Goal: Information Seeking & Learning: Learn about a topic

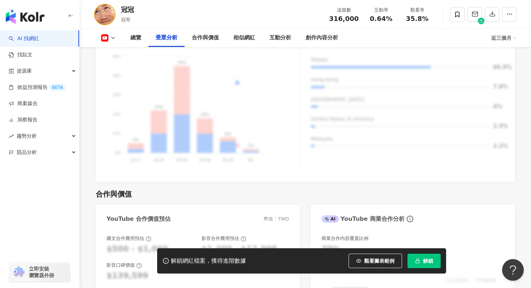
click at [39, 41] on link "AI 找網紅" at bounding box center [24, 38] width 30 height 7
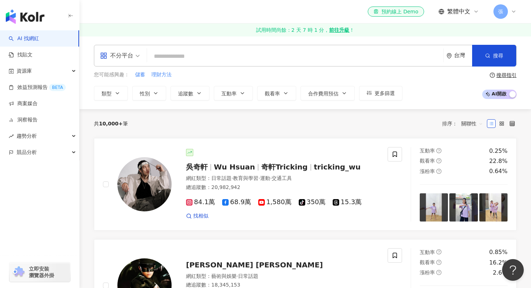
click at [266, 55] on input "search" at bounding box center [295, 56] width 290 height 14
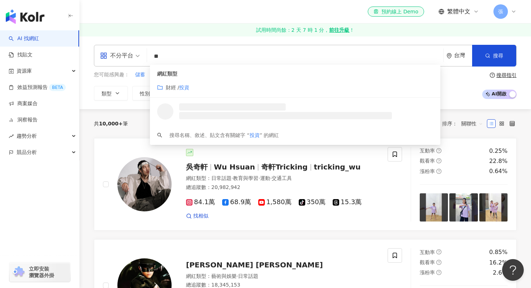
click at [134, 52] on span "不分平台" at bounding box center [120, 56] width 40 height 12
type input "**"
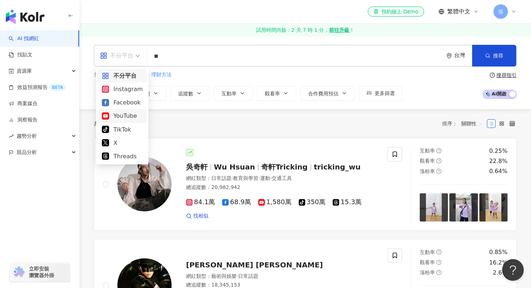
click at [122, 118] on div "YouTube" at bounding box center [122, 115] width 41 height 9
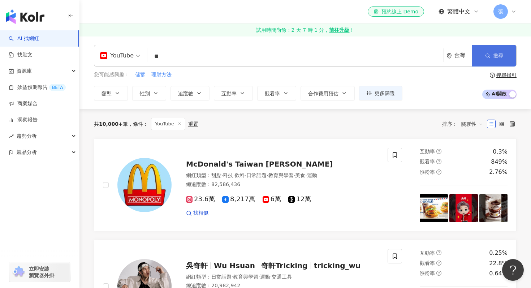
click at [499, 49] on button "搜尋" at bounding box center [494, 56] width 44 height 22
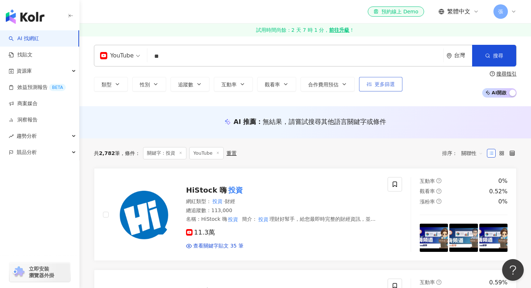
click at [381, 81] on span "更多篩選" at bounding box center [385, 84] width 20 height 6
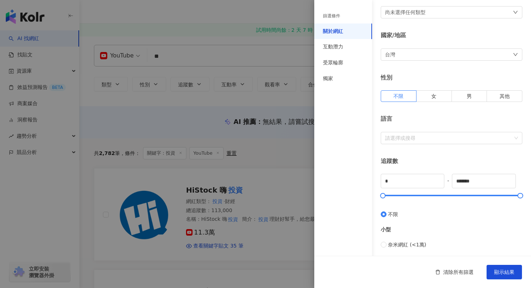
scroll to position [44, 0]
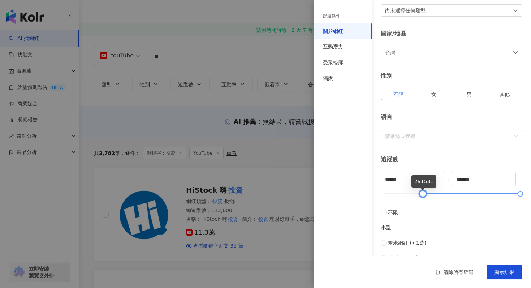
type input "******"
drag, startPoint x: 382, startPoint y: 193, endPoint x: 424, endPoint y: 197, distance: 42.1
click at [424, 196] on div at bounding box center [425, 194] width 4 height 4
click at [497, 274] on span "顯示結果" at bounding box center [504, 272] width 20 height 6
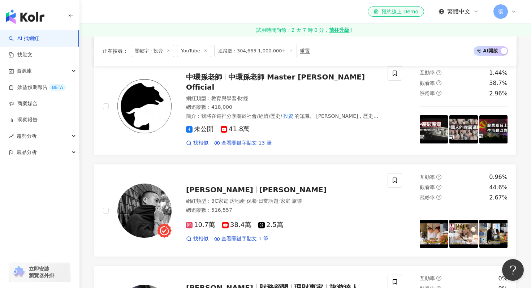
scroll to position [924, 0]
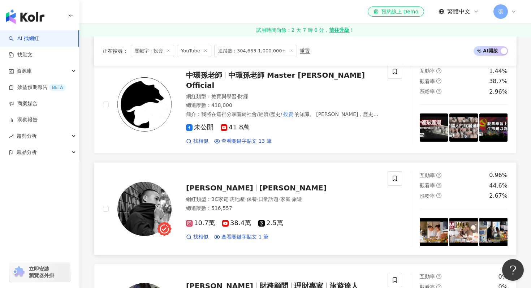
click at [298, 184] on span "Yoshihiko Shindo" at bounding box center [292, 188] width 67 height 9
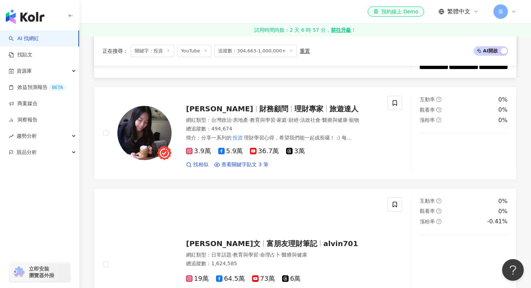
scroll to position [1104, 0]
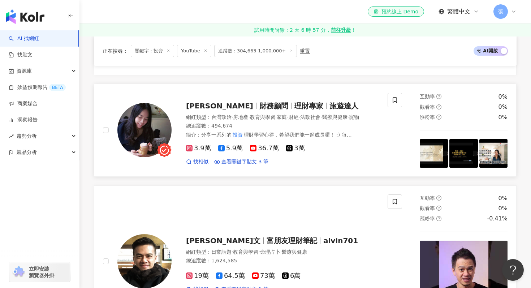
click at [294, 102] on span "理財專家" at bounding box center [308, 106] width 29 height 9
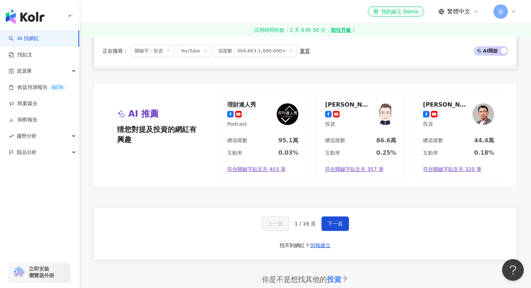
scroll to position [1373, 0]
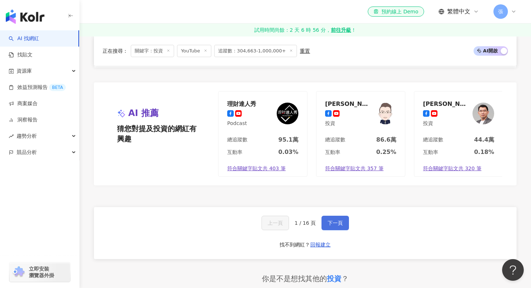
click at [338, 220] on span "下一頁" at bounding box center [335, 223] width 15 height 6
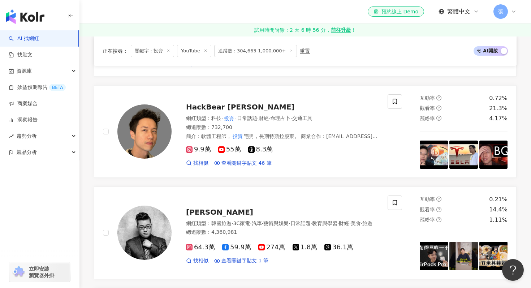
scroll to position [195, 0]
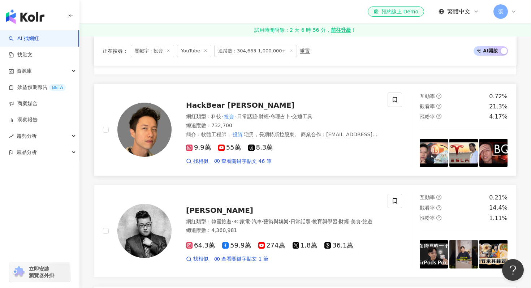
click at [217, 101] on span "HackBear 泰瑞" at bounding box center [240, 105] width 108 height 9
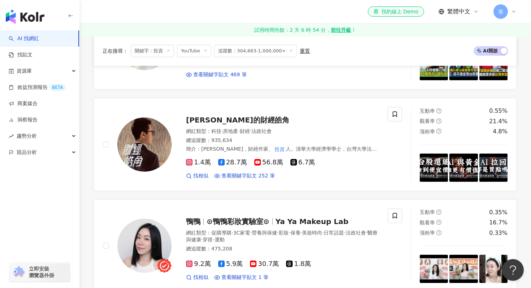
scroll to position [608, 0]
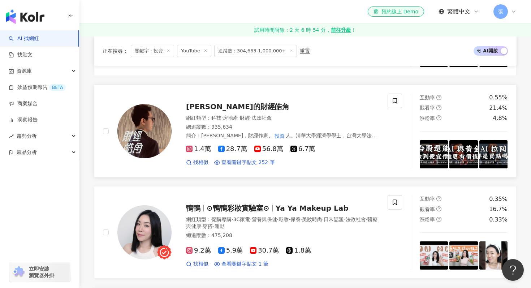
click at [230, 102] on span "游庭皓的財經皓角" at bounding box center [237, 106] width 103 height 9
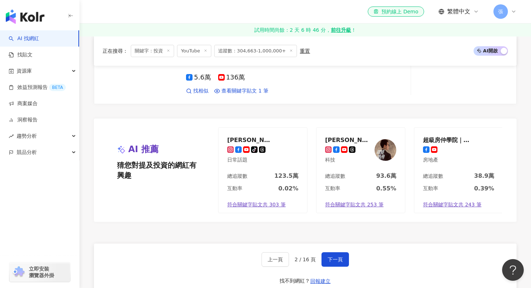
scroll to position [1296, 0]
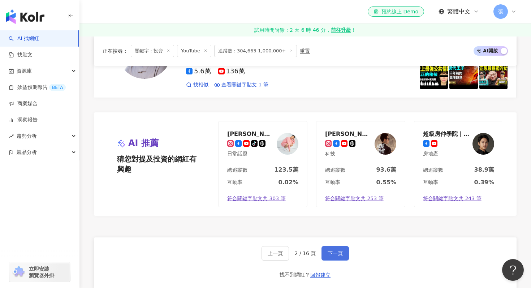
click at [339, 246] on button "下一頁" at bounding box center [335, 253] width 27 height 14
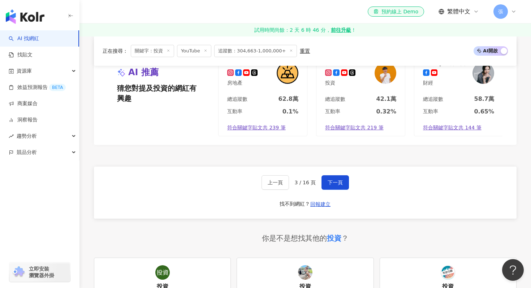
scroll to position [1363, 0]
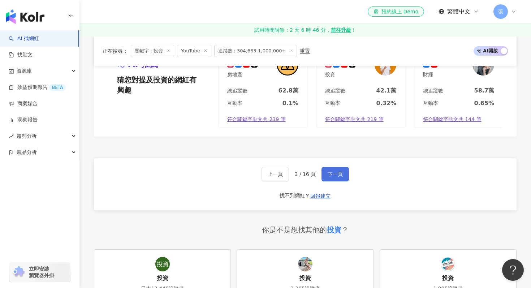
click at [333, 171] on span "下一頁" at bounding box center [335, 174] width 15 height 6
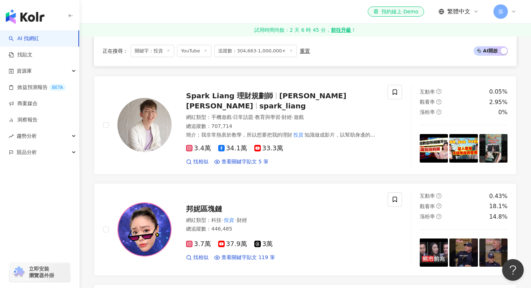
scroll to position [600, 0]
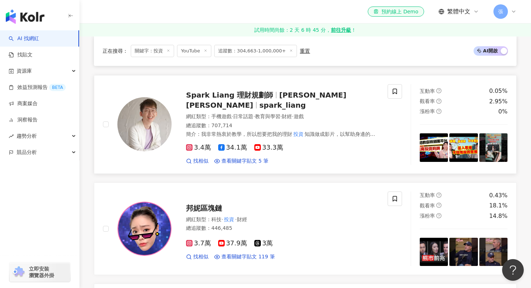
click at [258, 93] on span "Spark Liang 理財規劃師" at bounding box center [229, 95] width 87 height 9
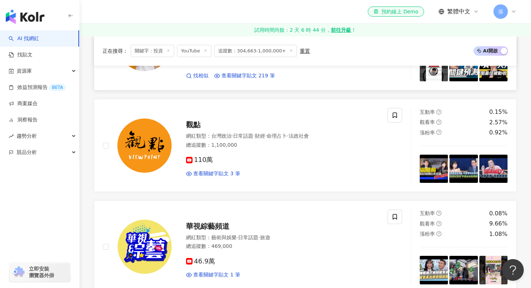
scroll to position [932, 0]
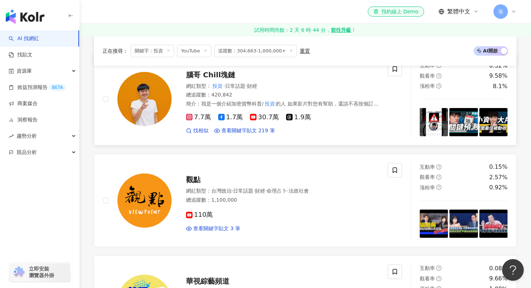
click at [213, 71] on span "腦哥 Chill塊鏈" at bounding box center [210, 74] width 49 height 9
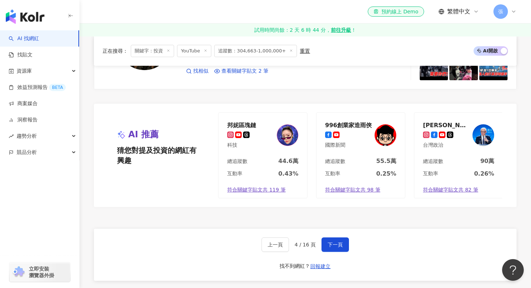
scroll to position [1406, 0]
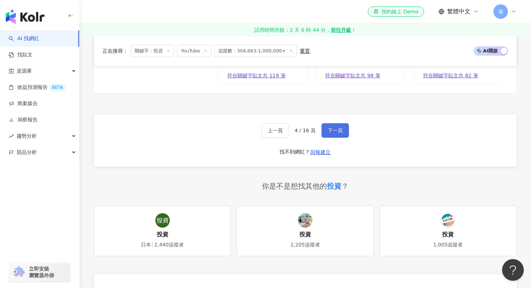
click at [335, 135] on button "下一頁" at bounding box center [335, 130] width 27 height 14
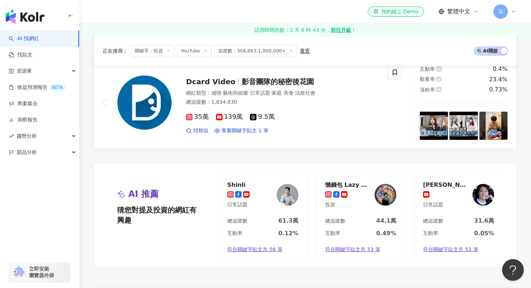
scroll to position [1347, 0]
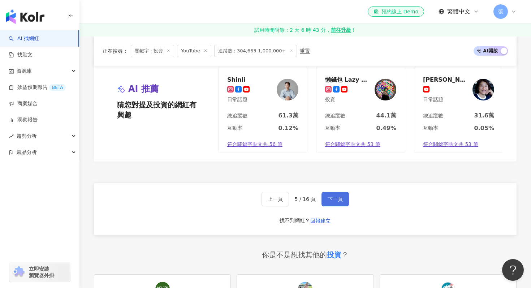
click at [340, 193] on button "下一頁" at bounding box center [335, 199] width 27 height 14
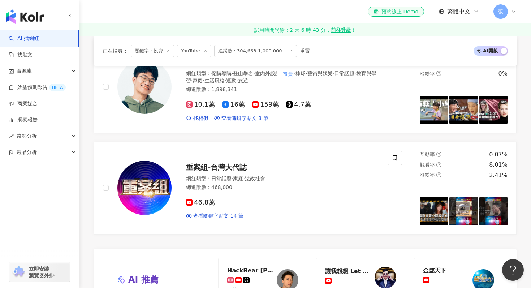
scroll to position [1174, 0]
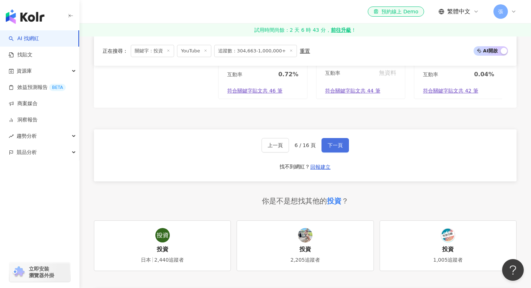
click at [340, 142] on span "下一頁" at bounding box center [335, 145] width 15 height 6
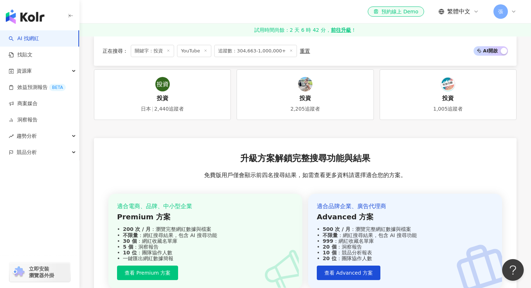
scroll to position [1460, 0]
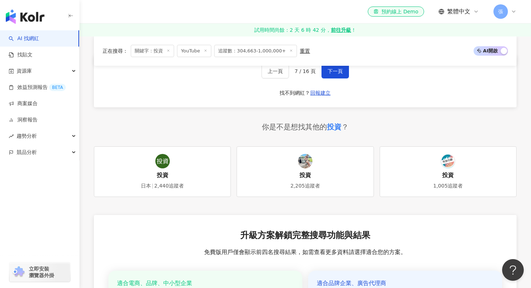
click at [332, 82] on div "上一頁 7 / 16 頁 下一頁 找不到網紅？ 回報建立" at bounding box center [305, 81] width 423 height 52
click at [334, 77] on button "下一頁" at bounding box center [335, 71] width 27 height 14
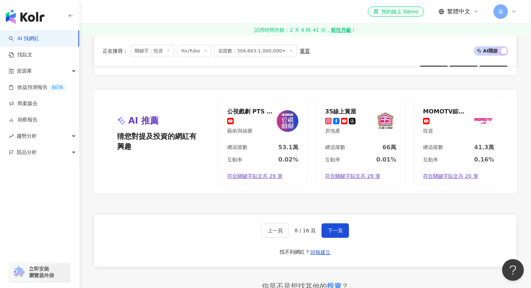
scroll to position [1322, 0]
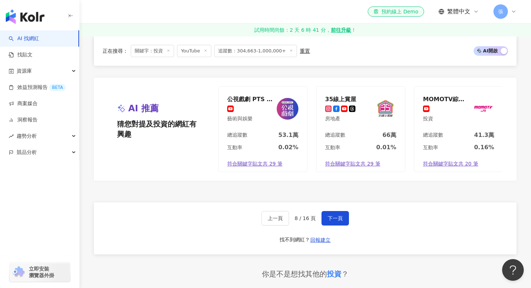
click at [343, 221] on div "上一頁 8 / 16 頁 下一頁 找不到網紅？ 回報建立" at bounding box center [305, 228] width 423 height 52
click at [336, 215] on span "下一頁" at bounding box center [335, 218] width 15 height 6
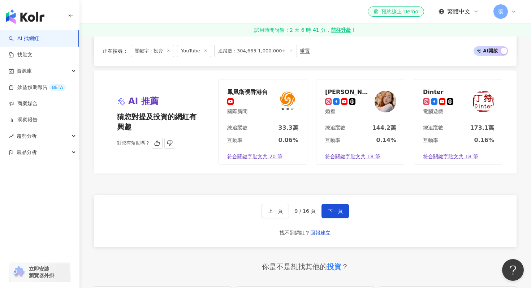
scroll to position [1321, 0]
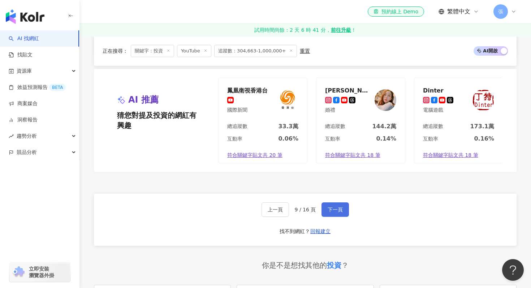
click at [328, 212] on span "下一頁" at bounding box center [335, 210] width 15 height 6
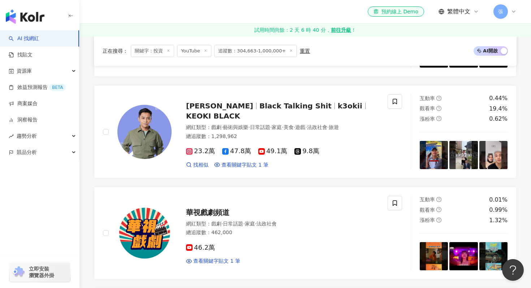
scroll to position [902, 0]
click at [259, 102] on span "Black Talking Shit" at bounding box center [295, 106] width 72 height 9
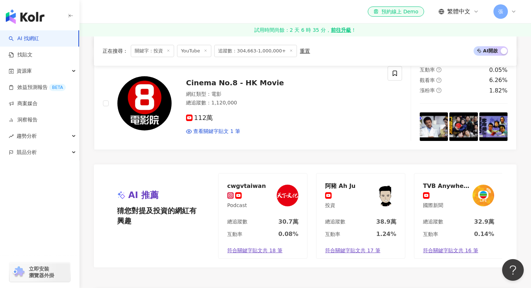
scroll to position [1257, 0]
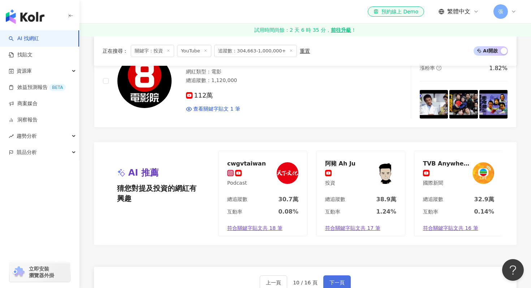
click at [338, 275] on button "下一頁" at bounding box center [336, 282] width 27 height 14
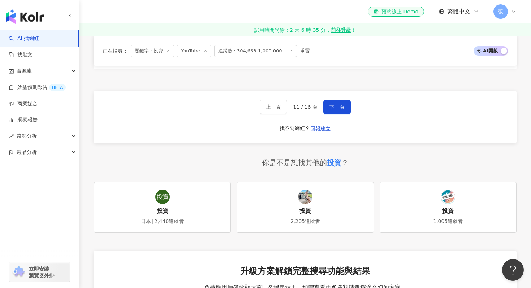
scroll to position [1409, 0]
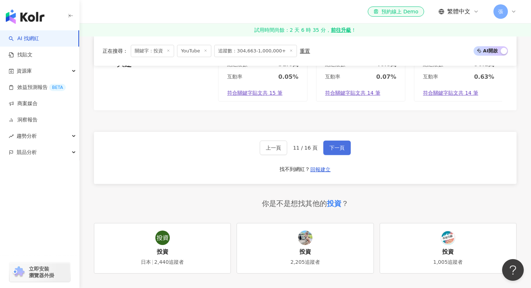
click at [340, 145] on span "下一頁" at bounding box center [336, 148] width 15 height 6
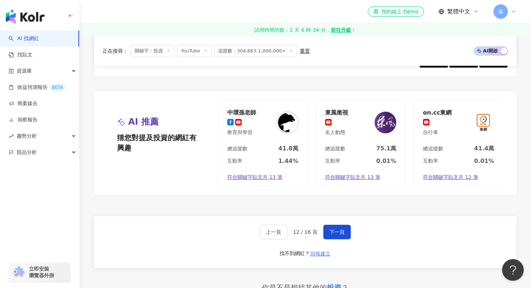
scroll to position [1375, 0]
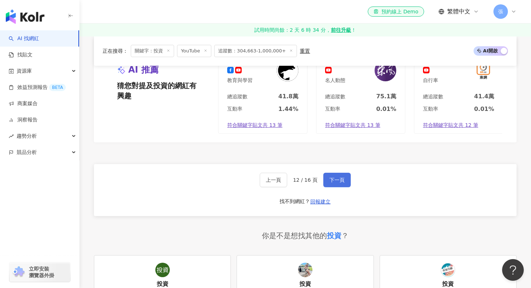
click at [341, 177] on span "下一頁" at bounding box center [336, 180] width 15 height 6
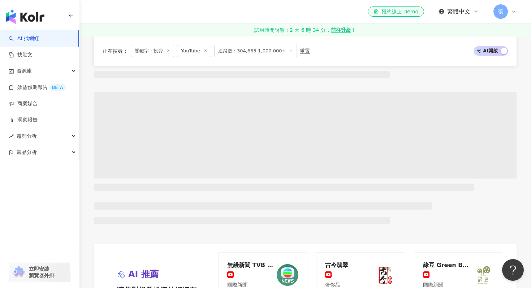
scroll to position [198, 0]
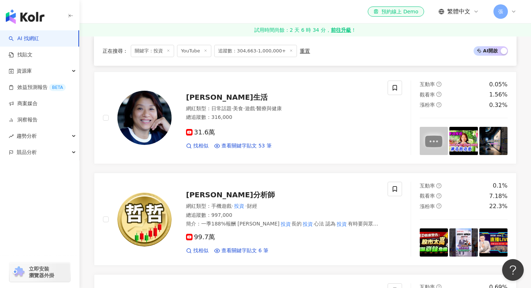
click at [148, 49] on span "關鍵字：投資" at bounding box center [152, 51] width 43 height 12
click at [151, 50] on span "關鍵字：投資" at bounding box center [152, 51] width 43 height 12
click at [168, 50] on line at bounding box center [169, 51] width 2 height 2
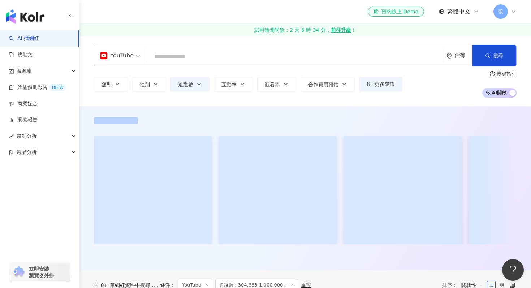
click at [178, 56] on input "search" at bounding box center [295, 56] width 290 height 14
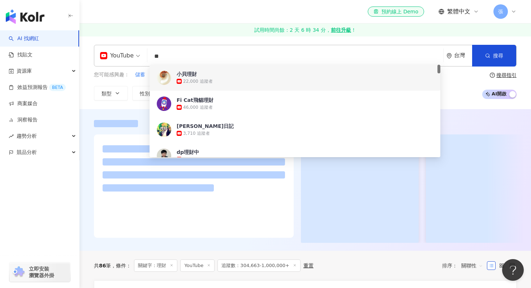
type input "**"
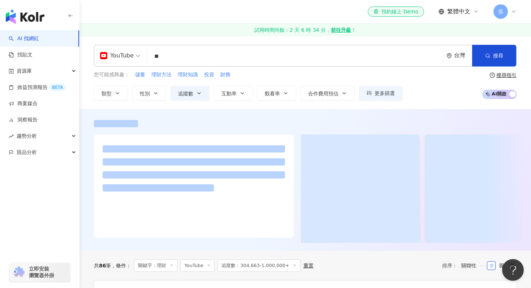
click at [197, 20] on div "el-icon-cs 預約線上 Demo 繁體中文 張" at bounding box center [305, 11] width 423 height 23
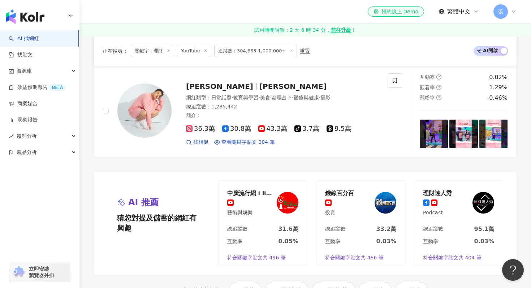
scroll to position [1540, 0]
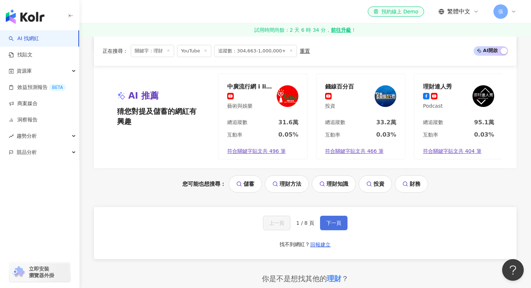
click at [332, 220] on span "下一頁" at bounding box center [333, 223] width 15 height 6
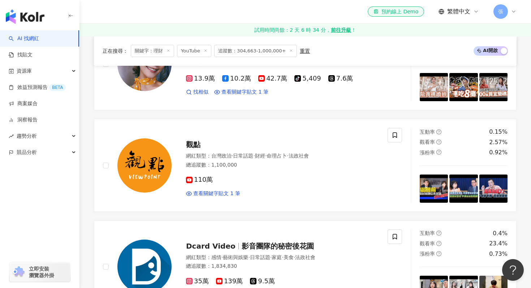
scroll to position [1481, 0]
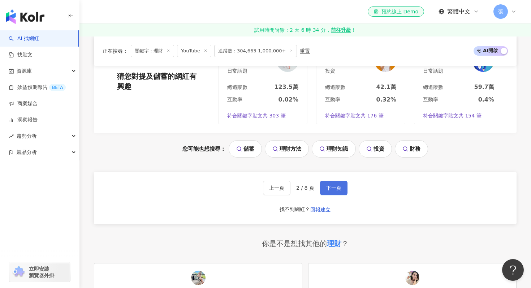
click at [340, 190] on span "下一頁" at bounding box center [333, 188] width 15 height 6
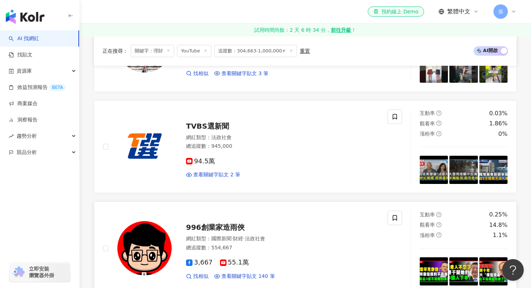
scroll to position [503, 0]
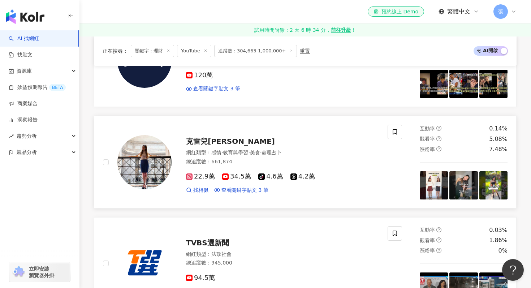
click at [214, 137] on div "克雷兒[PERSON_NAME]" at bounding box center [282, 141] width 193 height 10
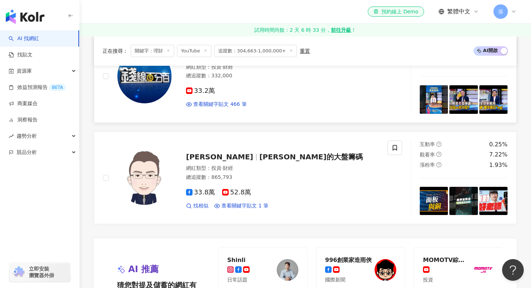
scroll to position [1425, 0]
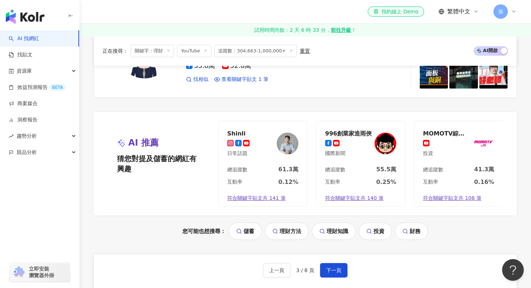
click at [336, 262] on div "上一頁 3 / 8 頁 下一頁 找不到網紅？ 回報建立" at bounding box center [305, 280] width 423 height 52
click at [336, 272] on span "下一頁" at bounding box center [333, 270] width 15 height 6
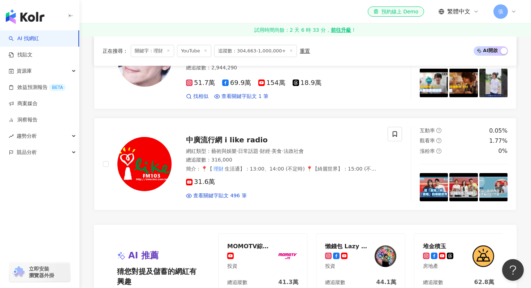
scroll to position [1029, 0]
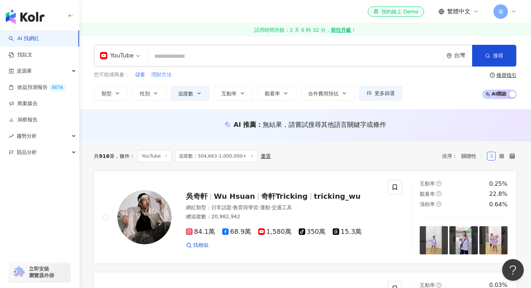
click at [185, 55] on input "search" at bounding box center [295, 56] width 290 height 14
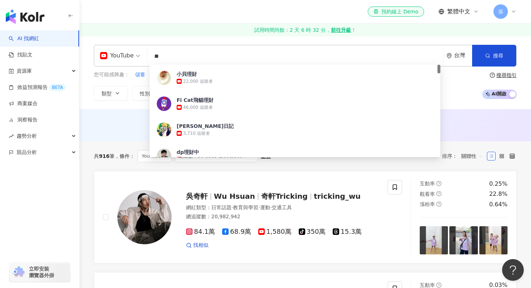
type input "*"
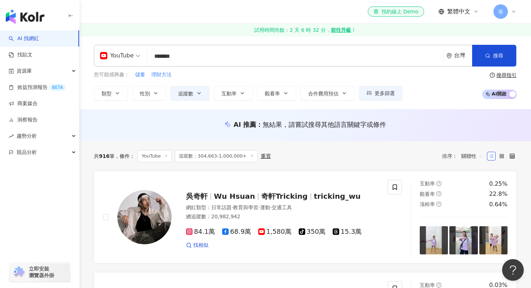
type input "*******"
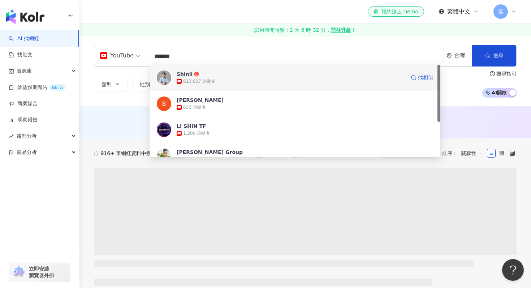
click at [200, 86] on div "Shinli 613,007 追蹤者 找相似" at bounding box center [295, 78] width 291 height 26
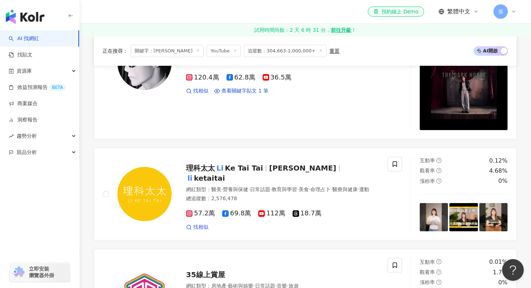
scroll to position [417, 0]
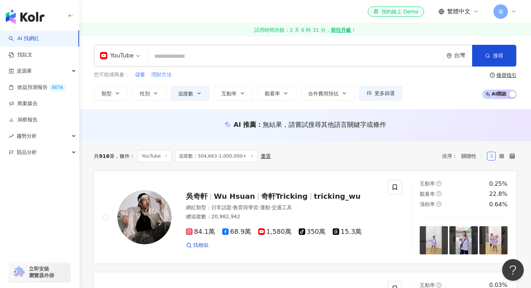
click at [174, 65] on div "YouTube 台灣 搜尋 40c51418-e5aa-4c4f-b97a-b7f30dcc8f65 Shinli 613,007 追蹤者 shin Li 6…" at bounding box center [305, 56] width 423 height 22
click at [185, 49] on div "YouTube 台灣 搜尋 40c51418-e5aa-4c4f-b97a-b7f30dcc8f65 Shinli 613,007 追蹤者 shin Li 6…" at bounding box center [305, 56] width 423 height 22
click at [181, 56] on input "search" at bounding box center [295, 56] width 290 height 14
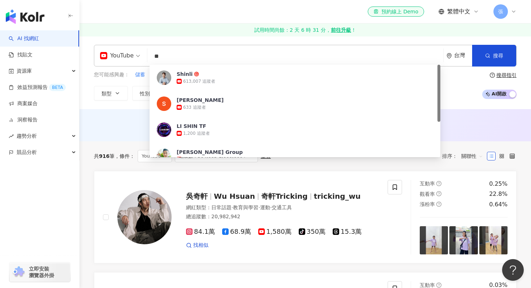
type input "*"
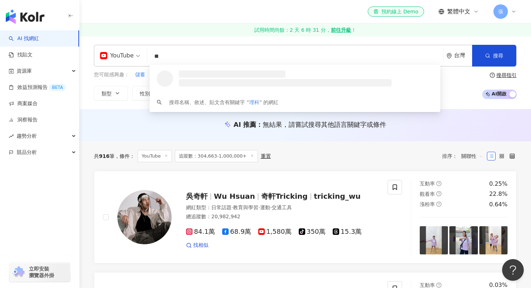
click at [199, 53] on input "**" at bounding box center [295, 56] width 290 height 14
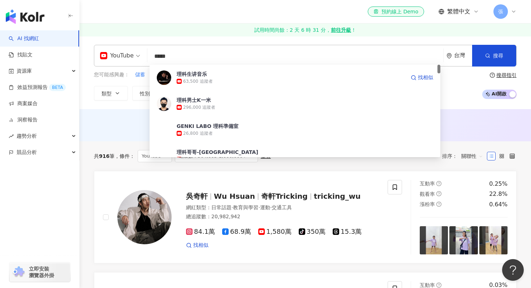
type input "****"
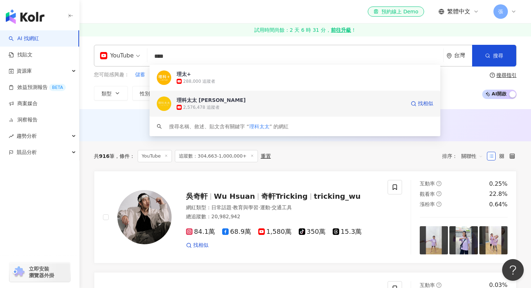
click at [223, 92] on div "理科太太 Li Ke Tai Tai 2,576,478 追蹤者 找相似" at bounding box center [295, 104] width 291 height 26
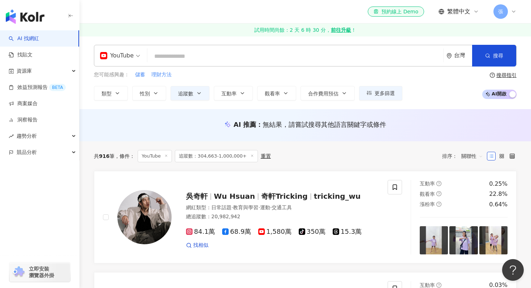
click at [189, 66] on div "YouTube 台灣 搜尋 da185894-3964-4acf-a6c9-e62a12fed183 理太+ 288,000 追蹤者 理科太太 Li Ke T…" at bounding box center [305, 56] width 423 height 22
click at [190, 60] on input "search" at bounding box center [295, 56] width 290 height 14
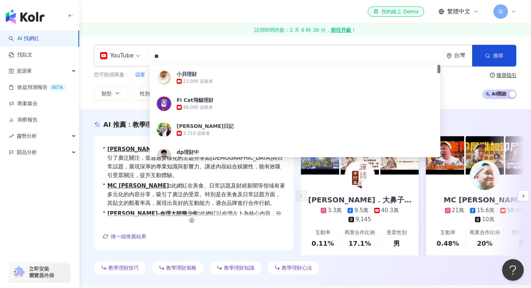
click at [110, 116] on div "AI 推薦 ： 教學理財的網紅 • 熊仁謙．大鼻子哲人 : 此網紅專注於命理占卜及教育內容，吸引了廣泛關注，並透過多樣化的主題分享如宗教與日常話題，展現深厚的…" at bounding box center [305, 197] width 452 height 176
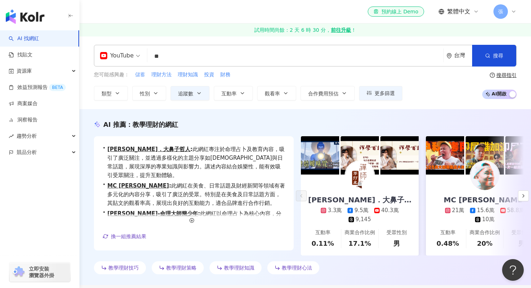
click at [141, 74] on span "儲蓄" at bounding box center [140, 74] width 10 height 7
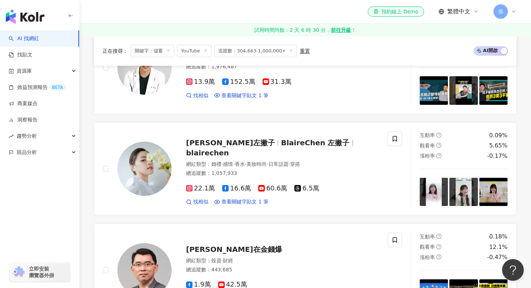
scroll to position [397, 0]
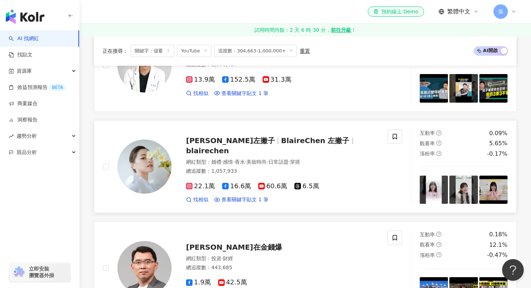
click at [281, 142] on span "BlaireChen 左撇子" at bounding box center [315, 140] width 69 height 9
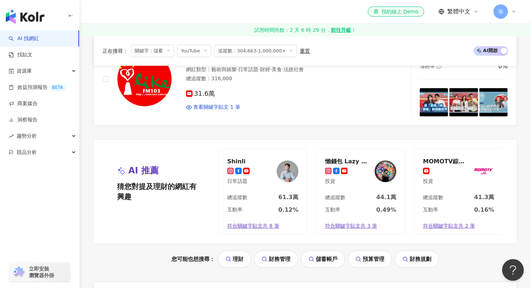
scroll to position [1402, 0]
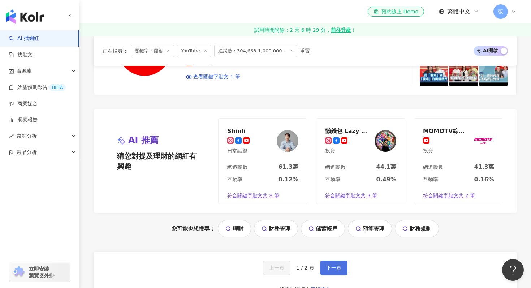
click at [338, 265] on span "下一頁" at bounding box center [333, 268] width 15 height 6
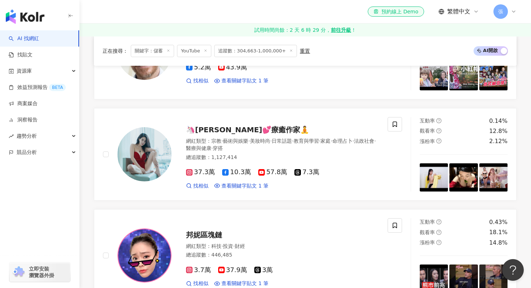
scroll to position [850, 0]
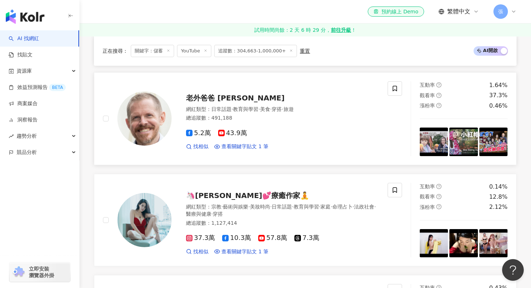
click at [211, 94] on span "老外爸爸 Lao Wai Ba Ba" at bounding box center [235, 98] width 99 height 9
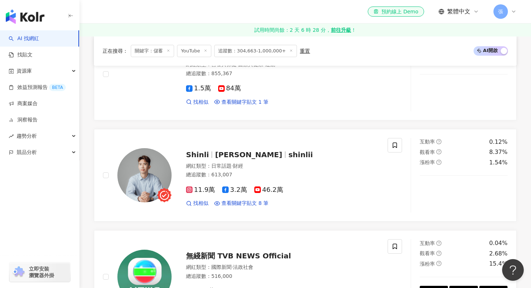
scroll to position [0, 0]
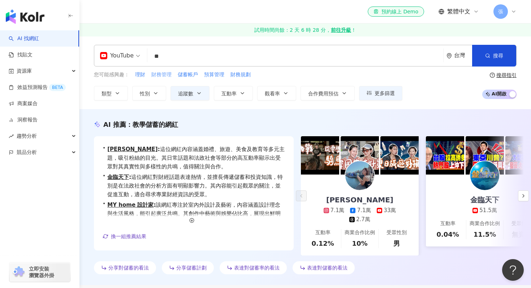
click at [162, 76] on span "財務管理" at bounding box center [161, 74] width 20 height 7
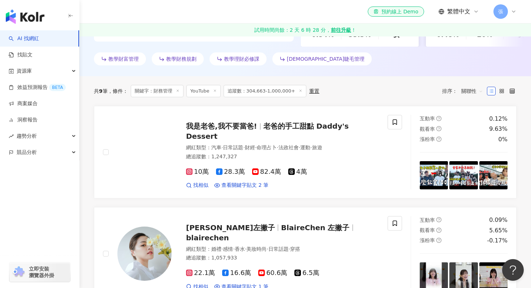
scroll to position [213, 0]
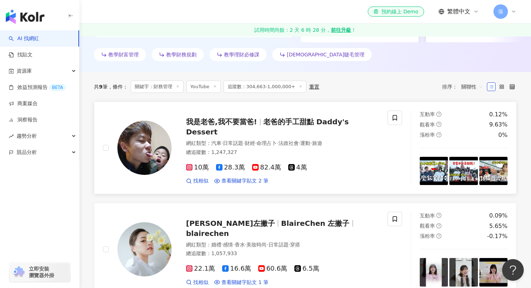
click at [225, 126] on span "我是老爸,我不要當爸!" at bounding box center [221, 121] width 71 height 9
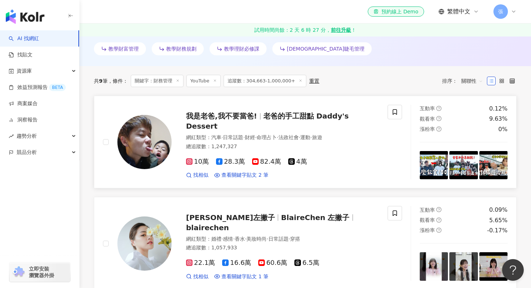
scroll to position [0, 0]
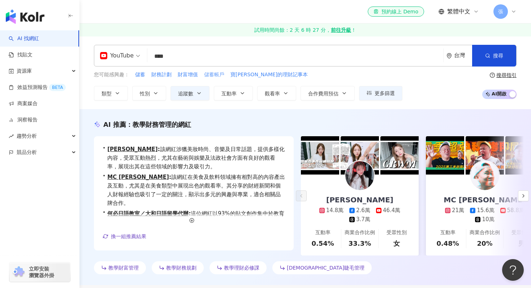
click at [216, 72] on span "儲蓄帳戶" at bounding box center [214, 74] width 20 height 7
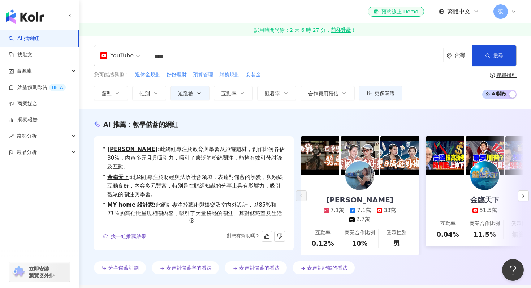
click at [233, 74] on span "財務規劃" at bounding box center [229, 74] width 20 height 7
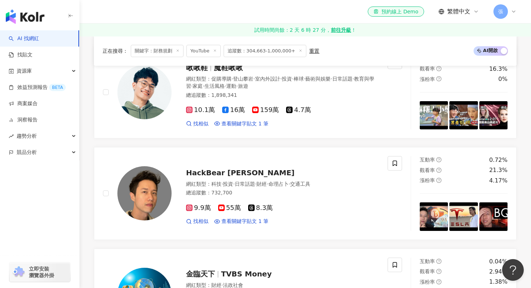
scroll to position [449, 0]
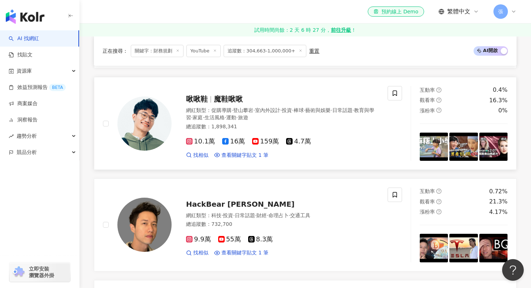
click at [223, 88] on div "啾啾鞋 魔鞋啾啾 網紅類型 ： 促購導購 · 登山攀岩 · 室內外設計 · 投資 · 棒球 · 藝術與娛樂 · 日常話題 · 教育與學習 · 家庭 · 生活風…" at bounding box center [275, 123] width 207 height 70
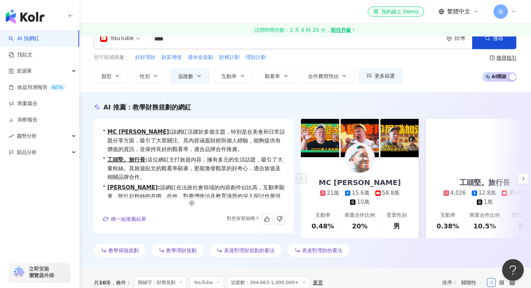
scroll to position [0, 0]
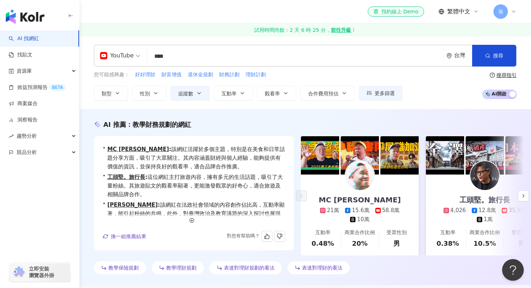
click at [181, 51] on input "****" at bounding box center [295, 56] width 290 height 14
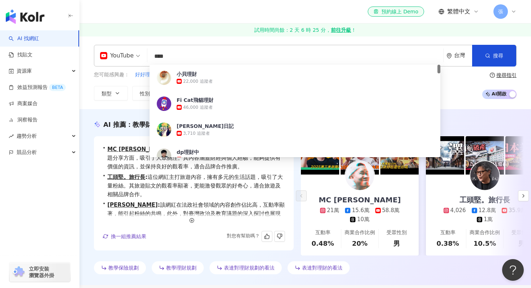
click at [185, 57] on input "****" at bounding box center [295, 56] width 290 height 14
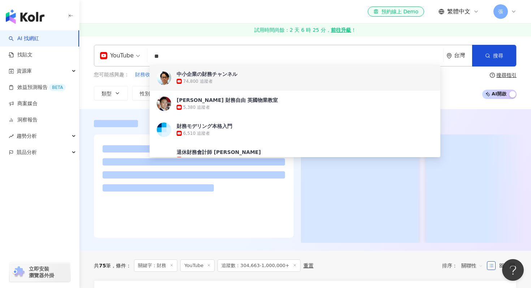
type input "*"
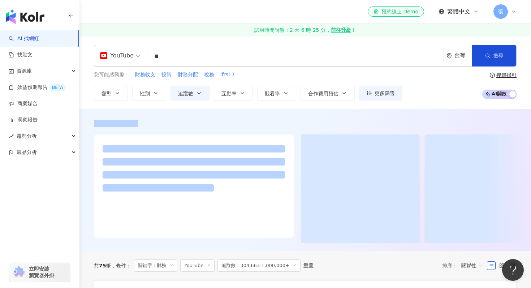
type input "**"
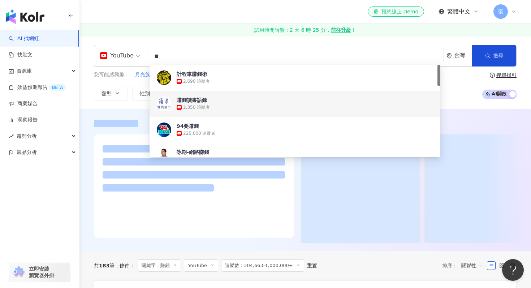
click at [182, 27] on link "試用時間尚餘：2 天 6 時 25 分， 前往升級 ！" at bounding box center [305, 29] width 452 height 13
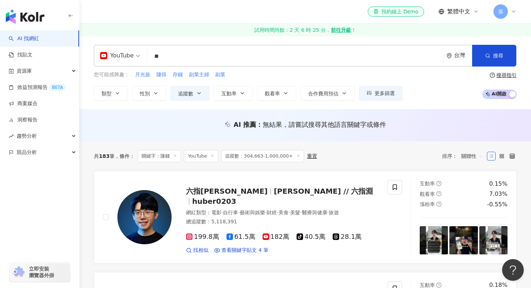
click at [133, 167] on div "共 183 筆 條件 ： 關鍵字：賺錢 YouTube 追蹤數：304,663-1,000,000+ 重置 排序： 關聯性" at bounding box center [305, 156] width 423 height 30
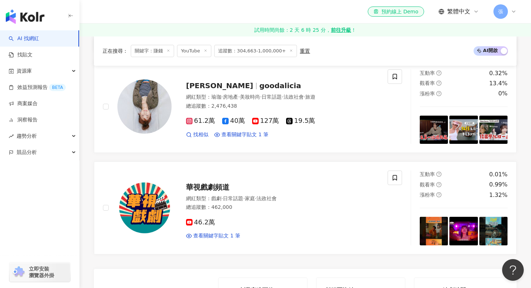
scroll to position [1129, 0]
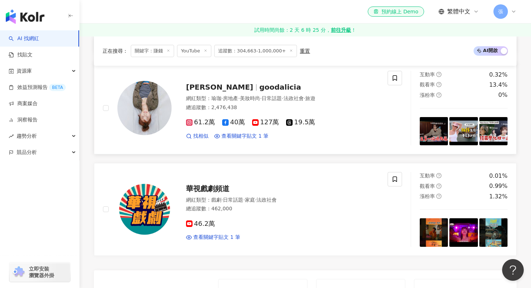
click at [259, 83] on span "goodalicia" at bounding box center [280, 87] width 42 height 9
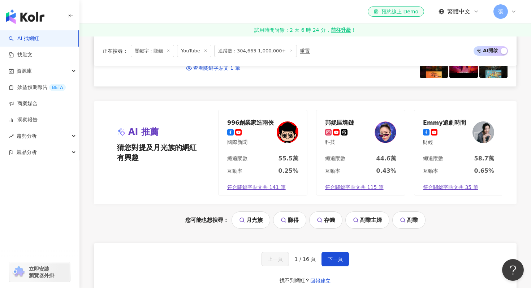
scroll to position [1369, 0]
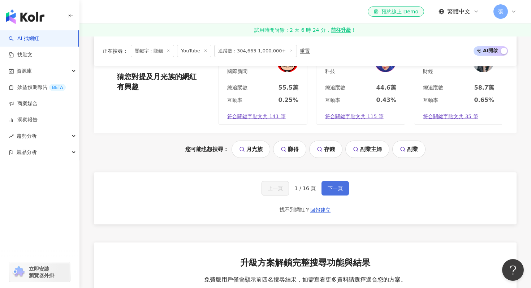
click at [336, 181] on button "下一頁" at bounding box center [335, 188] width 27 height 14
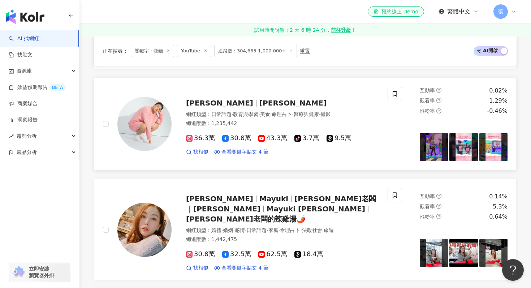
scroll to position [813, 0]
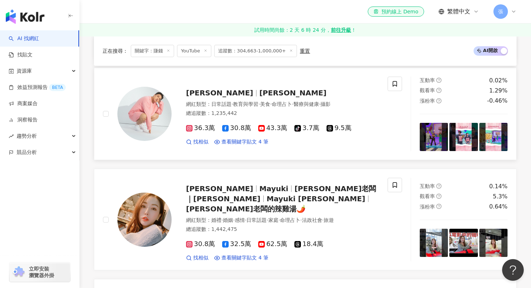
click at [259, 92] on span "ethan_kuan_kuan" at bounding box center [292, 93] width 67 height 9
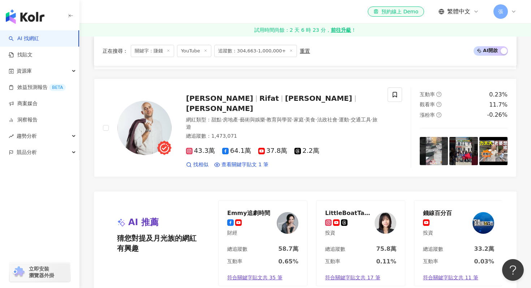
scroll to position [1389, 0]
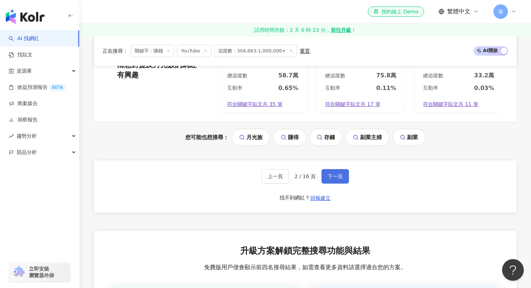
click at [328, 169] on button "下一頁" at bounding box center [335, 176] width 27 height 14
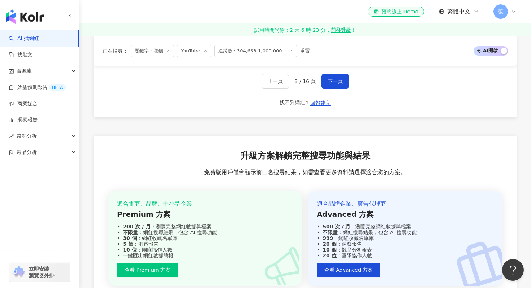
scroll to position [1479, 0]
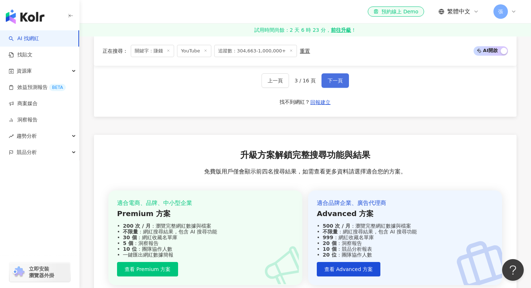
click at [340, 78] on span "下一頁" at bounding box center [335, 81] width 15 height 6
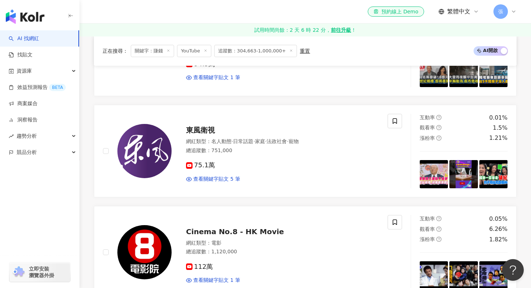
scroll to position [447, 0]
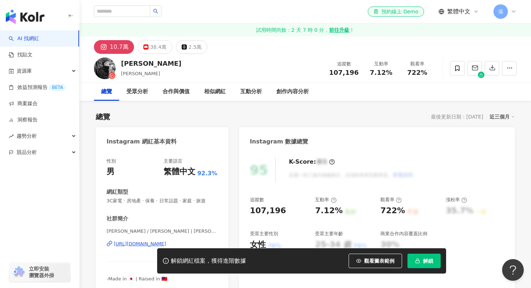
click at [425, 254] on button "解鎖" at bounding box center [424, 261] width 33 height 14
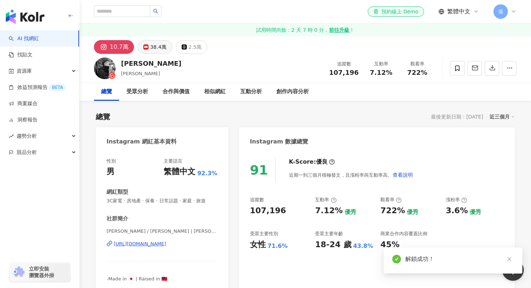
click at [150, 44] on div "38.4萬" at bounding box center [158, 47] width 16 height 10
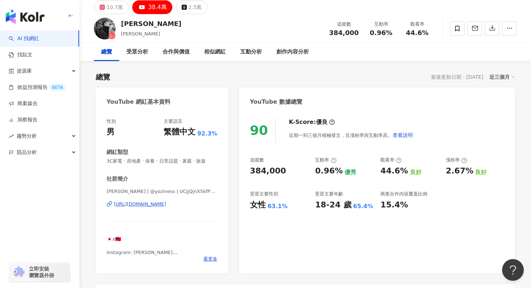
scroll to position [40, 0]
drag, startPoint x: 309, startPoint y: 169, endPoint x: 336, endPoint y: 169, distance: 26.7
click at [336, 169] on div "追蹤數 384,000 互動率 0.96% 優秀 觀看率 44.6% 良好 漲粉率 2.67% 良好 受眾主要性別 女性 63.1% 受眾主要年齡 18-24…" at bounding box center [377, 182] width 254 height 53
click at [336, 171] on div "0.96%" at bounding box center [328, 170] width 27 height 11
copy div "0.96%"
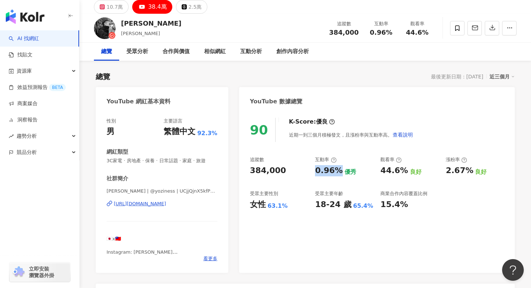
drag, startPoint x: 337, startPoint y: 171, endPoint x: 316, endPoint y: 171, distance: 20.2
click at [316, 171] on div "0.96%" at bounding box center [328, 170] width 27 height 11
copy div "進藤喜彥 Yoziness"
drag, startPoint x: 118, startPoint y: 21, endPoint x: 184, endPoint y: 22, distance: 65.8
click at [184, 22] on div "進藤喜彥 Yoziness Yoshihiko Shindo 追蹤數 384,000 互動率 0.96% 觀看率 44.6%" at bounding box center [305, 28] width 452 height 29
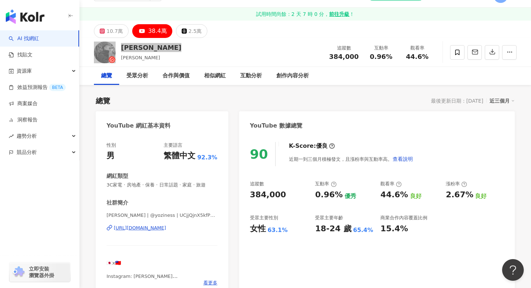
scroll to position [0, 0]
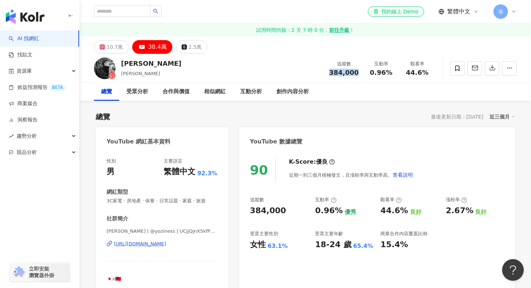
copy span "384,000"
drag, startPoint x: 361, startPoint y: 72, endPoint x: 329, endPoint y: 72, distance: 31.8
click at [329, 72] on div "追蹤數 384,000" at bounding box center [344, 68] width 38 height 16
copy div "0.96%"
drag, startPoint x: 314, startPoint y: 211, endPoint x: 336, endPoint y: 211, distance: 21.7
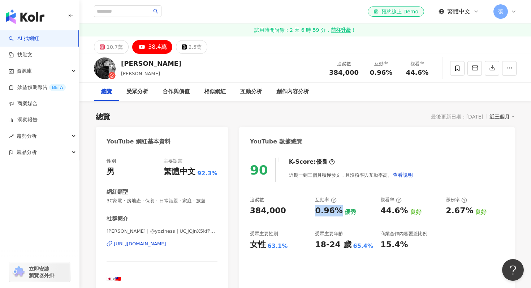
click at [336, 211] on div "追蹤數 384,000 互動率 0.96% 優秀 觀看率 44.6% 良好 漲粉率 2.67% 良好 受眾主要性別 女性 63.1% 受眾主要年齡 18-24…" at bounding box center [377, 223] width 254 height 53
copy div "44.6%"
drag, startPoint x: 402, startPoint y: 211, endPoint x: 379, endPoint y: 211, distance: 22.8
click at [379, 211] on div "追蹤數 384,000 互動率 0.96% 優秀 觀看率 44.6% 良好 漲粉率 2.67% 良好 受眾主要性別 女性 63.1% 受眾主要年齡 18-24…" at bounding box center [377, 223] width 254 height 53
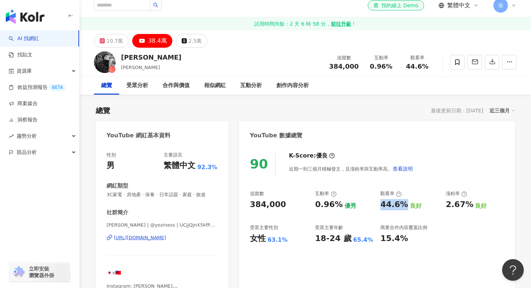
copy div "https://www.youtube.com/channel/UCjjQjnX5kfPx5XxJINE5W-A"
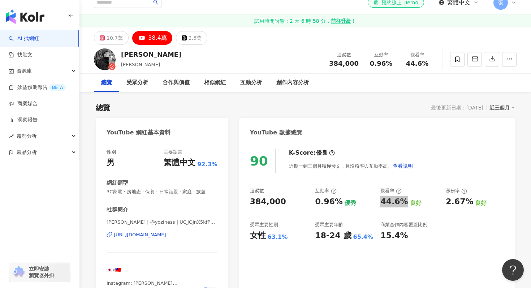
scroll to position [0, 0]
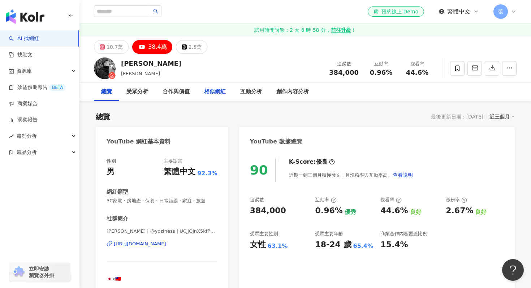
click at [213, 92] on div "相似網紅" at bounding box center [215, 91] width 22 height 9
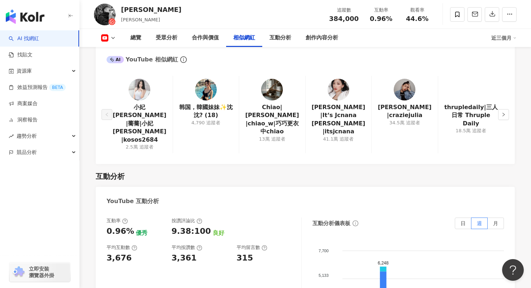
scroll to position [1073, 0]
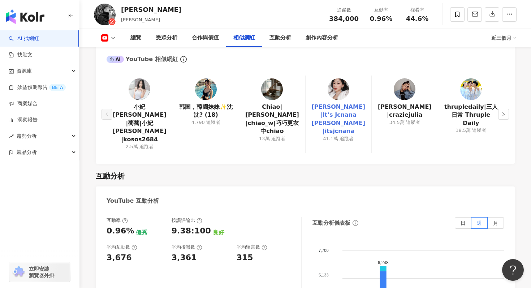
click at [339, 112] on link "陳蒨蒨|It‘s Jcnana 蒨蒨|itsjcnana" at bounding box center [338, 119] width 54 height 33
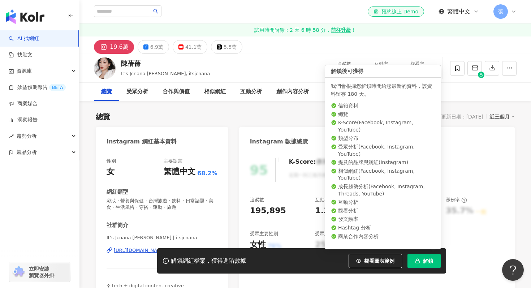
click at [432, 261] on span "解鎖" at bounding box center [428, 261] width 10 height 6
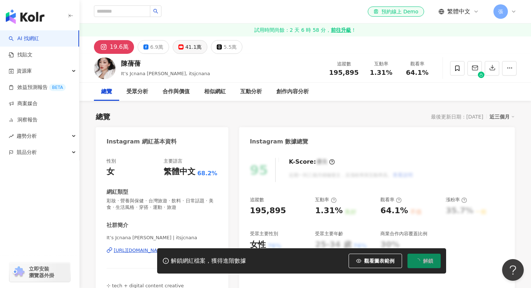
click at [189, 51] on div "41.1萬" at bounding box center [193, 47] width 16 height 10
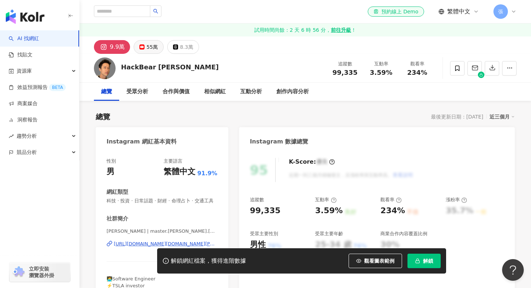
click at [150, 46] on div "55萬" at bounding box center [152, 47] width 12 height 10
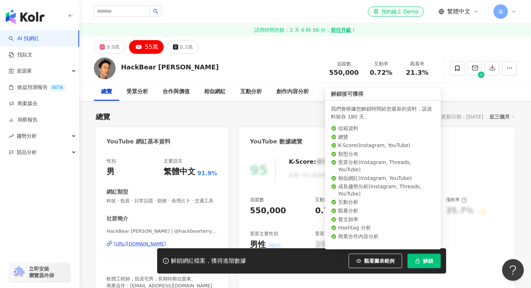
click at [426, 260] on span "解鎖" at bounding box center [428, 261] width 10 height 6
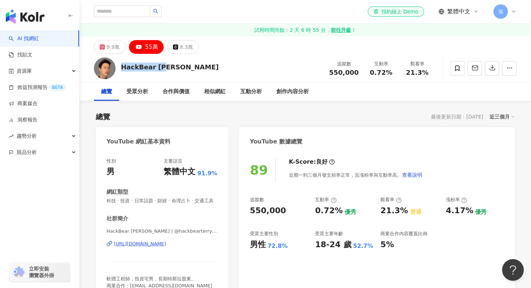
copy div "HackBear 泰瑞"
drag, startPoint x: 175, startPoint y: 70, endPoint x: 122, endPoint y: 67, distance: 52.8
click at [122, 67] on div "HackBear 泰瑞 追蹤數 550,000 互動率 0.72% 觀看率 21.3%" at bounding box center [305, 68] width 452 height 29
copy div "https://www.youtube.com/channel/UC_whOg3XES3Fihic53fvo4Q"
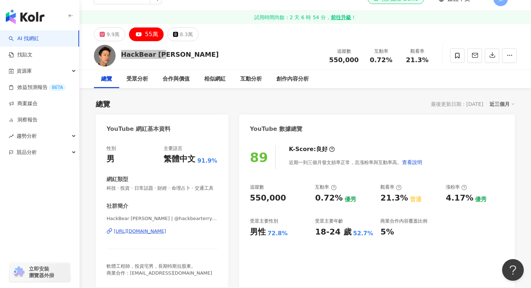
scroll to position [13, 0]
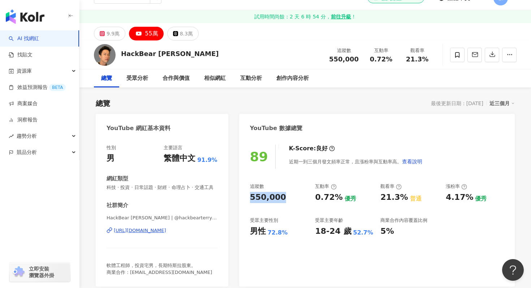
copy div "550,000"
drag, startPoint x: 287, startPoint y: 197, endPoint x: 250, endPoint y: 196, distance: 36.9
click at [250, 196] on div "550,000" at bounding box center [279, 197] width 58 height 11
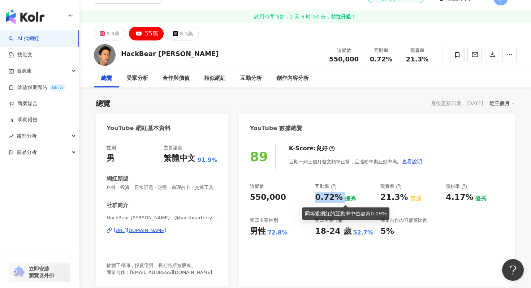
copy div "0.72%"
drag, startPoint x: 313, startPoint y: 197, endPoint x: 339, endPoint y: 197, distance: 26.0
click at [339, 197] on div "追蹤數 550,000 互動率 0.72% 優秀 觀看率 21.3% 普通 漲粉率 4.17% 優秀 受眾主要性別 男性 72.8% 受眾主要年齡 18-24…" at bounding box center [377, 209] width 254 height 53
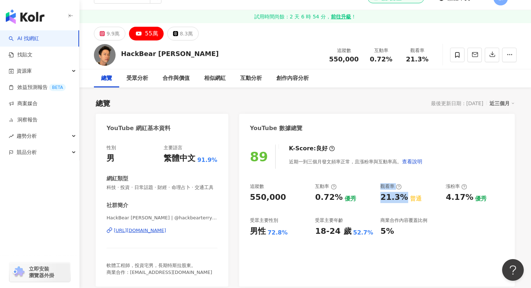
copy div "優秀 觀看率 21.3%"
drag, startPoint x: 402, startPoint y: 198, endPoint x: 374, endPoint y: 197, distance: 28.9
click at [374, 197] on div "追蹤數 550,000 互動率 0.72% 優秀 觀看率 21.3% 普通 漲粉率 4.17% 優秀 受眾主要性別 男性 72.8% 受眾主要年齡 18-24…" at bounding box center [377, 209] width 254 height 53
click at [384, 192] on div "21.3%" at bounding box center [393, 197] width 27 height 11
drag, startPoint x: 382, startPoint y: 196, endPoint x: 401, endPoint y: 196, distance: 19.5
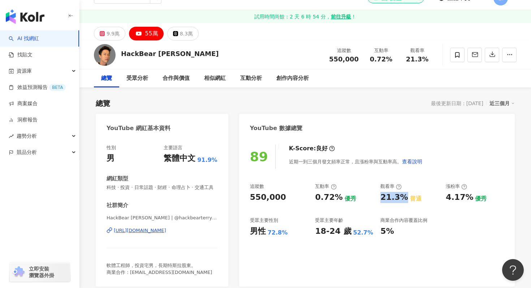
click at [401, 196] on div "21.3%" at bounding box center [393, 197] width 27 height 11
copy div "21.3%"
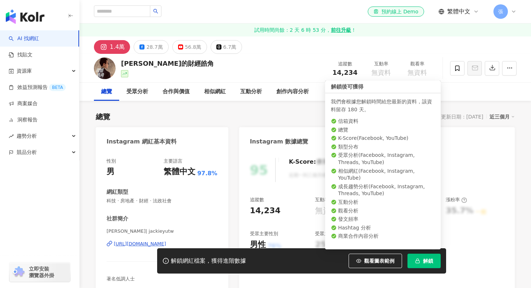
click at [423, 256] on button "解鎖" at bounding box center [424, 261] width 33 height 14
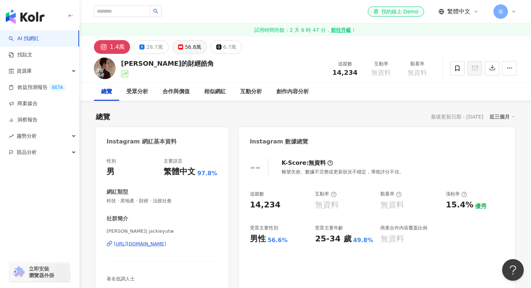
click at [180, 48] on icon at bounding box center [180, 46] width 5 height 5
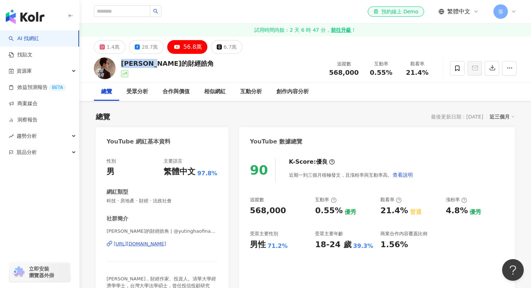
copy div "游庭皓的財經皓角"
drag, startPoint x: 179, startPoint y: 66, endPoint x: 121, endPoint y: 62, distance: 57.9
click at [121, 62] on div "游庭皓的財經皓角 追蹤數 568,000 互動率 0.55% 觀看率 21.4%" at bounding box center [305, 68] width 452 height 29
copy div "568,000"
drag, startPoint x: 283, startPoint y: 211, endPoint x: 251, endPoint y: 211, distance: 31.4
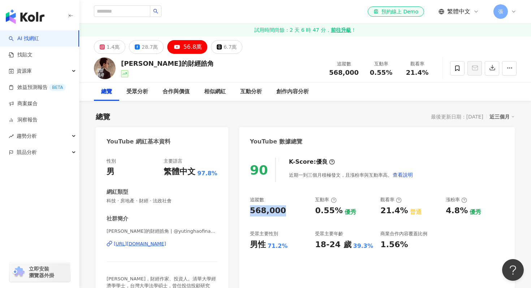
click at [251, 211] on div "568,000" at bounding box center [279, 210] width 58 height 11
drag, startPoint x: 338, startPoint y: 210, endPoint x: 314, endPoint y: 210, distance: 23.8
click at [314, 210] on div "追蹤數 568,000 互動率 0.55% 優秀 觀看率 21.4% 普通 漲粉率 4.8% 優秀 受眾主要性別 男性 71.2% 受眾主要年齡 18-24 …" at bounding box center [377, 223] width 254 height 53
copy div "0.55%"
drag, startPoint x: 402, startPoint y: 212, endPoint x: 378, endPoint y: 212, distance: 23.8
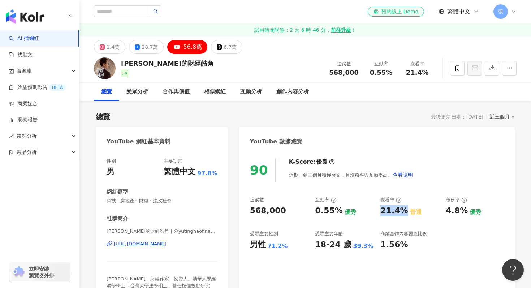
click at [378, 212] on div "追蹤數 568,000 互動率 0.55% 優秀 觀看率 21.4% 普通 漲粉率 4.8% 優秀 受眾主要性別 男性 71.2% 受眾主要年齡 18-24 …" at bounding box center [377, 223] width 254 height 53
copy div "21.4%"
copy div "https://www.youtube.com/channel/UC0lbAQVpenvfA2QqzsRtL_g"
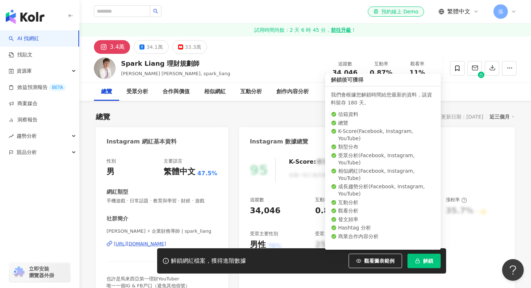
click at [429, 259] on span "解鎖" at bounding box center [428, 261] width 10 height 6
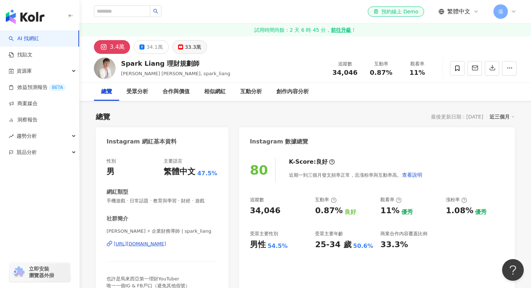
click at [185, 45] on div "33.3萬" at bounding box center [193, 47] width 16 height 10
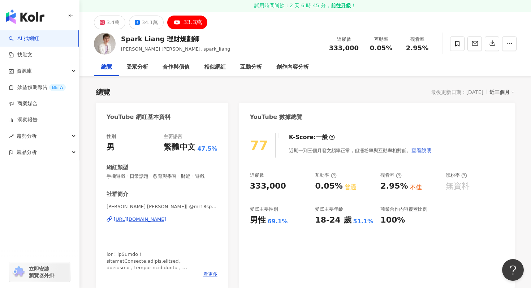
scroll to position [28, 0]
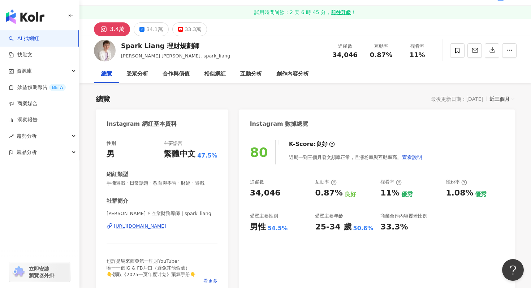
scroll to position [21, 0]
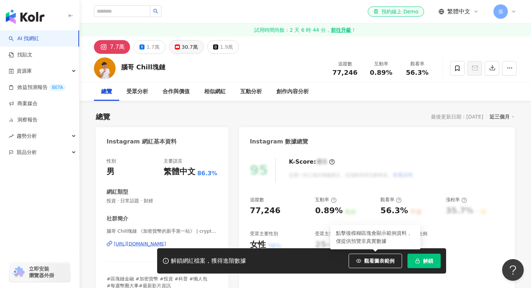
click at [177, 52] on button "30.7萬" at bounding box center [186, 47] width 35 height 14
click at [187, 45] on div "30.7萬" at bounding box center [190, 47] width 16 height 10
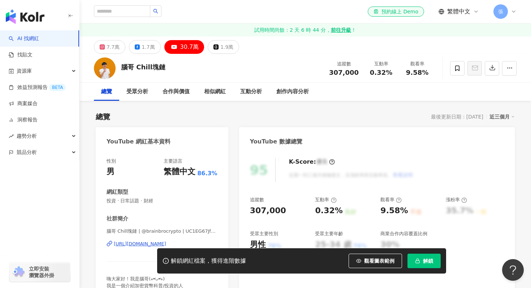
click at [418, 257] on button "解鎖" at bounding box center [424, 261] width 33 height 14
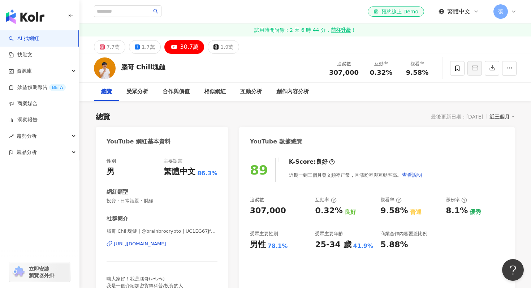
scroll to position [10, 0]
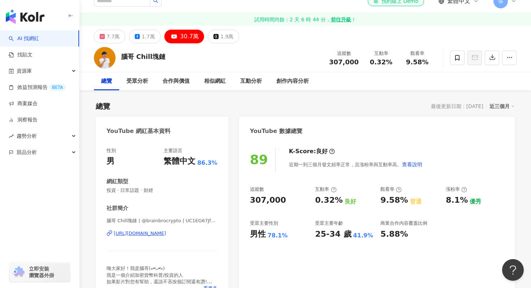
click at [164, 61] on div "腦哥 Chill塊鏈 追蹤數 307,000 互動率 0.32% 觀看率 9.58%" at bounding box center [305, 57] width 452 height 29
copy div "腦哥 Chill塊鏈"
drag, startPoint x: 168, startPoint y: 55, endPoint x: 122, endPoint y: 54, distance: 45.9
click at [122, 54] on div "腦哥 Chill塊鏈 追蹤數 307,000 互動率 0.32% 觀看率 9.58%" at bounding box center [305, 57] width 452 height 29
drag, startPoint x: 285, startPoint y: 201, endPoint x: 251, endPoint y: 201, distance: 34.3
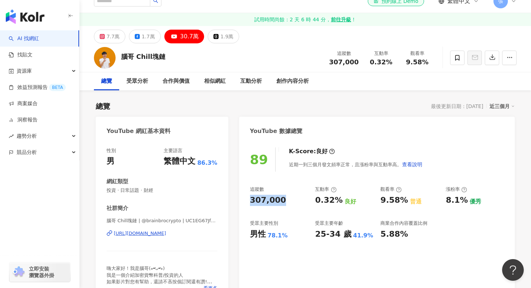
click at [251, 201] on div "307,000" at bounding box center [279, 200] width 58 height 11
copy div "307,000"
copy div "0.32%"
drag, startPoint x: 338, startPoint y: 199, endPoint x: 313, endPoint y: 199, distance: 25.7
click at [313, 199] on div "追蹤數 307,000 互動率 0.32% 良好 觀看率 9.58% 普通 漲粉率 8.1% 優秀 受眾主要性別 男性 78.1% 受眾主要年齡 25-34 …" at bounding box center [377, 212] width 254 height 53
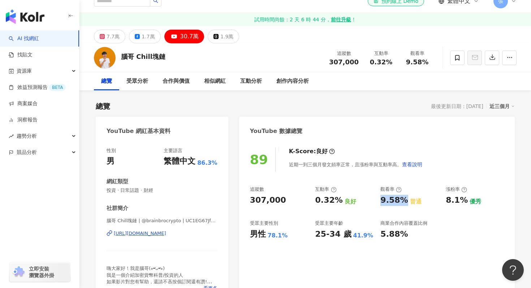
drag, startPoint x: 403, startPoint y: 199, endPoint x: 377, endPoint y: 199, distance: 26.0
click at [377, 199] on div "追蹤數 307,000 互動率 0.32% 良好 觀看率 9.58% 普通 漲粉率 8.1% 優秀 受眾主要性別 男性 78.1% 受眾主要年齡 25-34 …" at bounding box center [377, 212] width 254 height 53
copy div "9.58%"
copy div "https://www.youtube.com/channel/UC1EG67JfgUKaZ4Z_l4euycw"
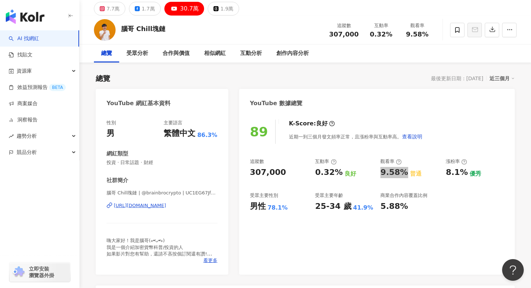
scroll to position [47, 0]
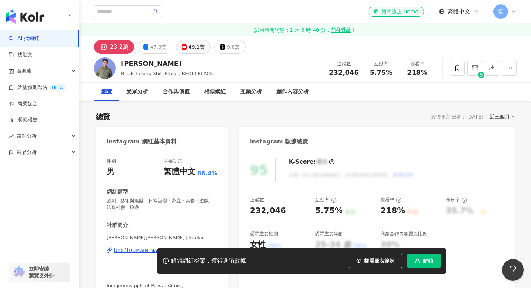
click at [181, 52] on button "49.1萬" at bounding box center [193, 47] width 35 height 14
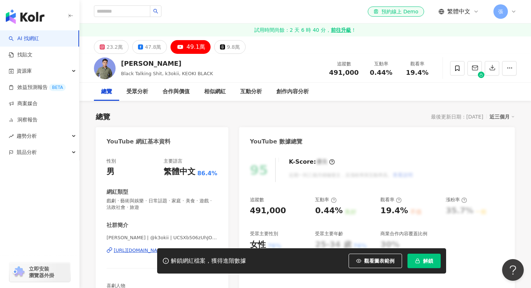
click at [432, 267] on button "解鎖" at bounding box center [424, 261] width 33 height 14
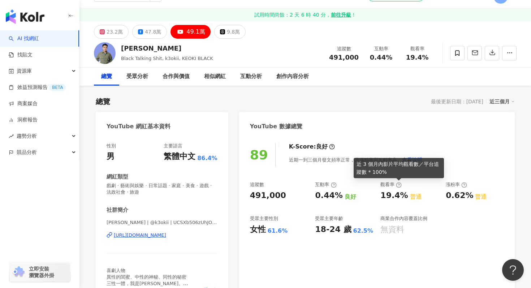
scroll to position [17, 0]
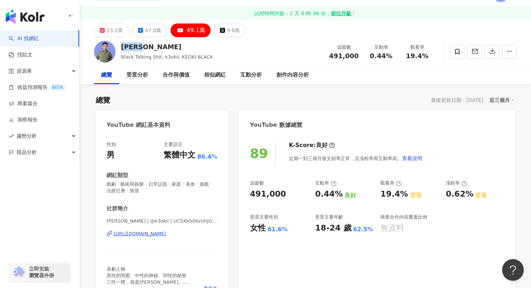
copy div "布萊克薛薛"
drag, startPoint x: 162, startPoint y: 46, endPoint x: 122, endPoint y: 46, distance: 39.7
click at [122, 46] on div "布萊克薛薛" at bounding box center [167, 46] width 92 height 9
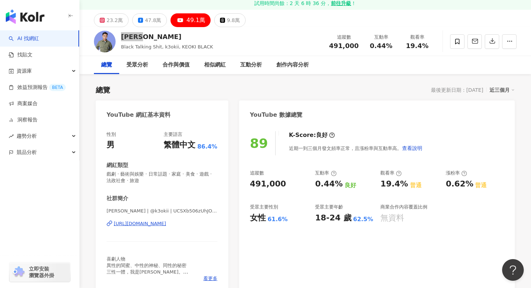
scroll to position [27, 0]
copy div "491,000"
drag, startPoint x: 250, startPoint y: 182, endPoint x: 290, endPoint y: 182, distance: 39.7
click at [290, 182] on div "491,000" at bounding box center [279, 183] width 58 height 11
copy div "0.44%"
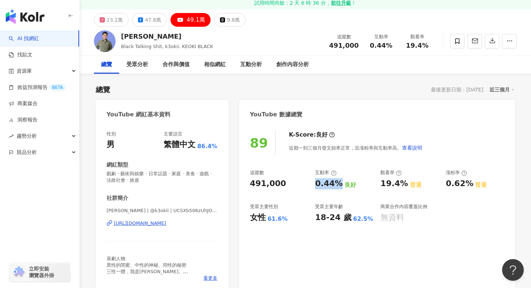
drag, startPoint x: 338, startPoint y: 182, endPoint x: 316, endPoint y: 184, distance: 21.4
click at [316, 183] on div "0.44% 良好" at bounding box center [344, 183] width 58 height 11
drag, startPoint x: 402, startPoint y: 183, endPoint x: 379, endPoint y: 183, distance: 23.5
click at [379, 183] on div "追蹤數 491,000 互動率 0.44% 良好 觀看率 19.4% 普通 漲粉率 0.62% 普通 受眾主要性別 女性 61.6% 受眾主要年齡 18-24…" at bounding box center [377, 195] width 254 height 53
copy div "19.4%"
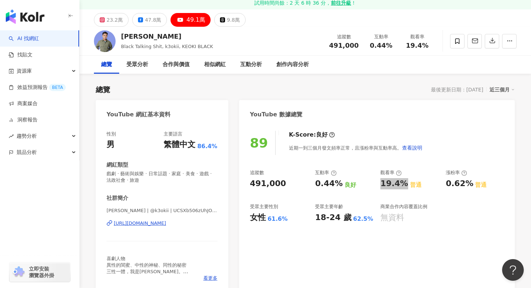
copy div "https://www.youtube.com/channel/UCSXb506zUhJOS2r41_gTTAQ"
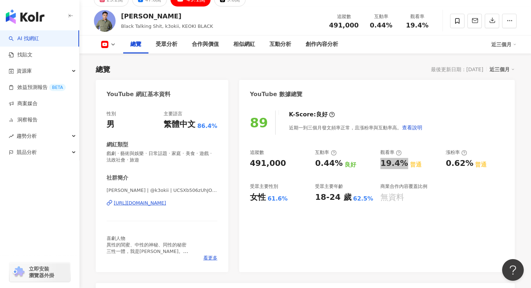
scroll to position [70, 0]
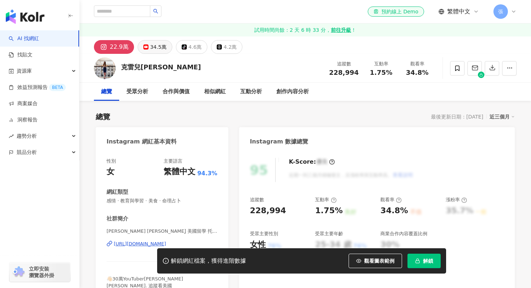
click at [157, 49] on div "34.5萬" at bounding box center [158, 47] width 16 height 10
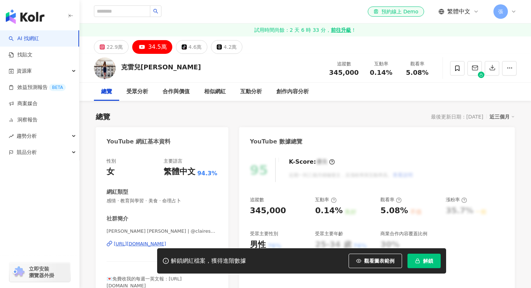
click at [426, 260] on span "解鎖" at bounding box center [428, 261] width 10 height 6
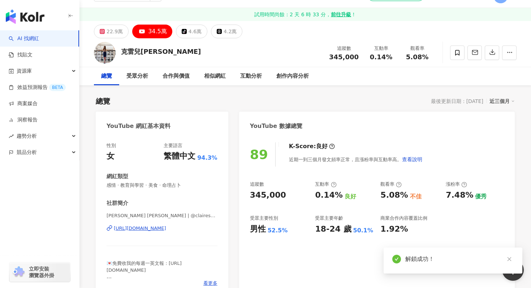
scroll to position [16, 0]
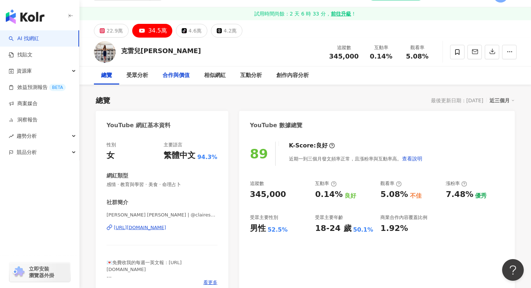
click at [185, 78] on div "合作與價值" at bounding box center [176, 75] width 27 height 9
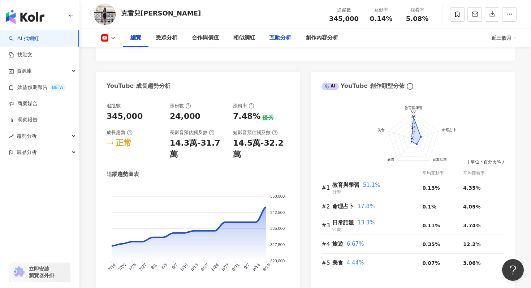
click at [297, 37] on div "互動分析" at bounding box center [280, 38] width 36 height 18
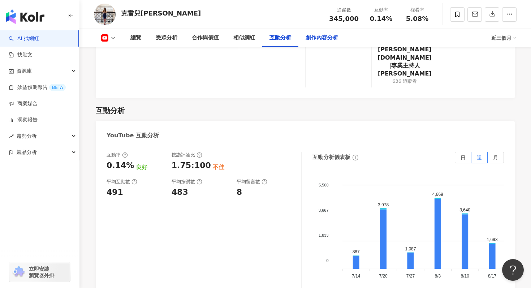
click at [310, 37] on div "創作內容分析" at bounding box center [322, 38] width 33 height 9
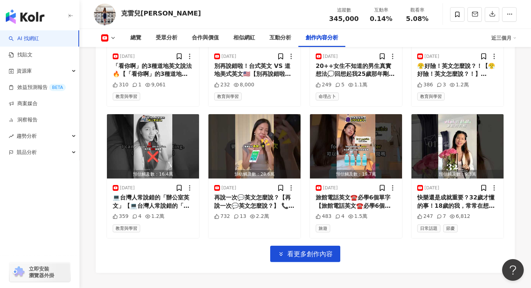
scroll to position [2282, 0]
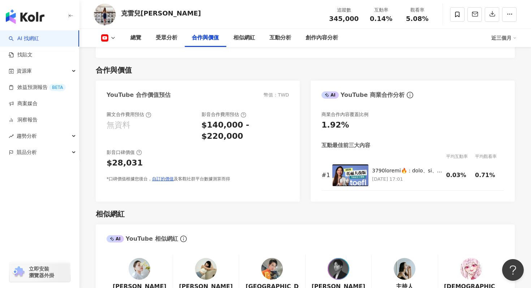
scroll to position [16, 0]
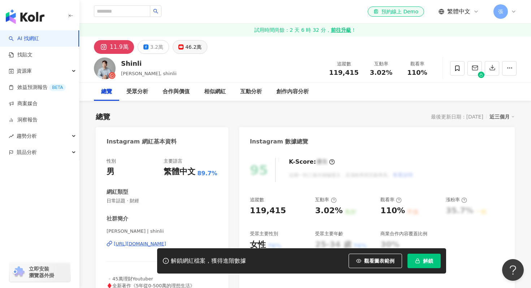
click at [182, 45] on button "46.2萬" at bounding box center [190, 47] width 35 height 14
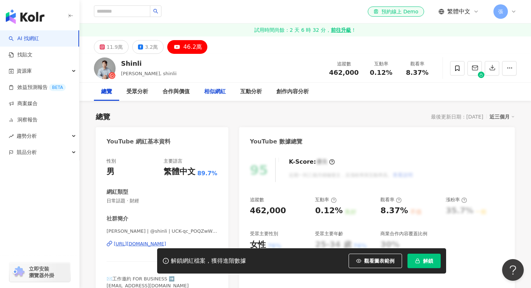
click at [226, 89] on div "相似網紅" at bounding box center [215, 92] width 36 height 18
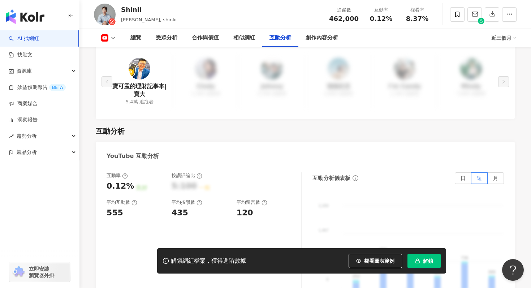
scroll to position [1052, 0]
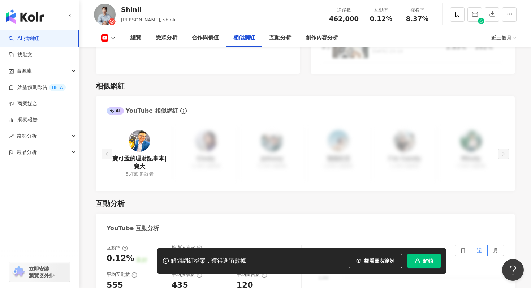
click at [427, 258] on span "解鎖" at bounding box center [428, 261] width 10 height 6
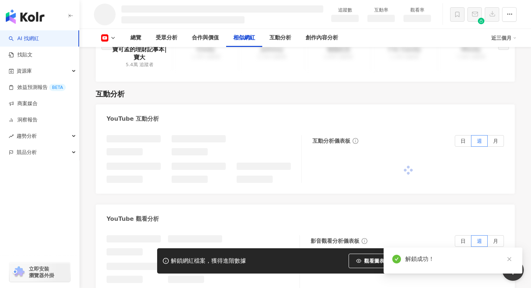
scroll to position [915, 0]
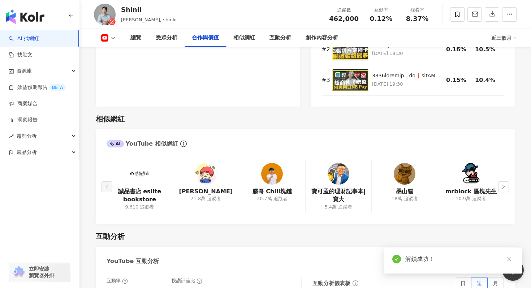
scroll to position [1034, 0]
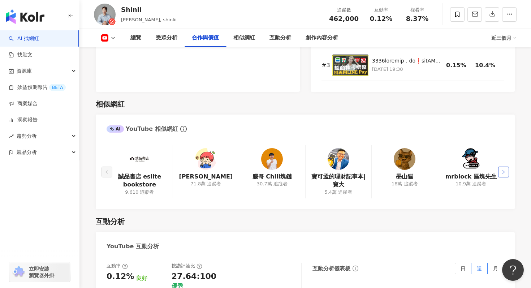
click at [504, 170] on icon "right" at bounding box center [503, 172] width 4 height 4
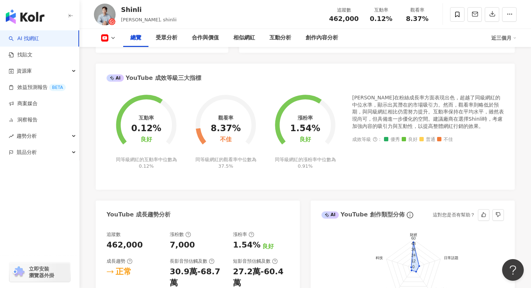
scroll to position [0, 0]
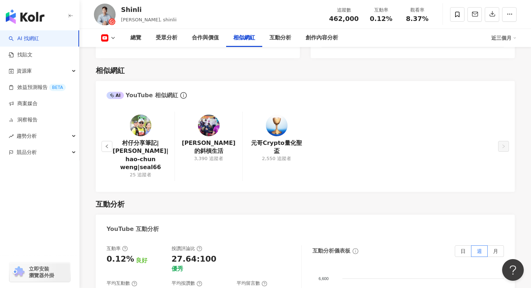
scroll to position [1068, 0]
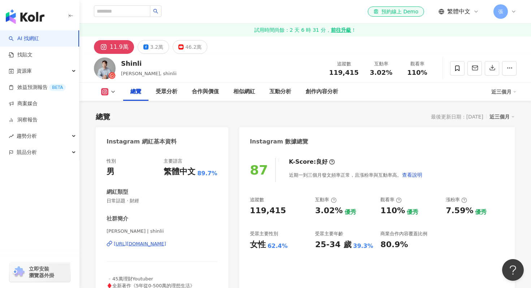
scroll to position [326, 0]
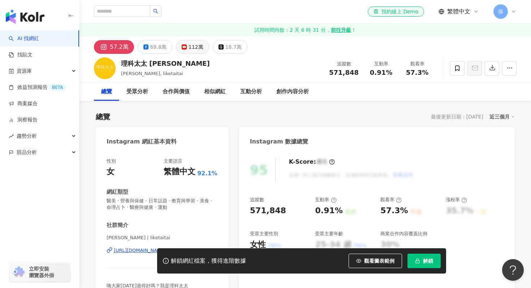
click at [191, 49] on div "112萬" at bounding box center [196, 47] width 15 height 10
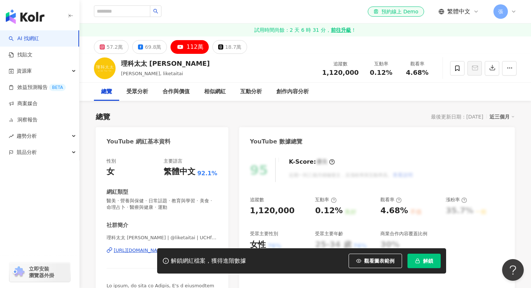
click at [428, 265] on button "解鎖" at bounding box center [424, 261] width 33 height 14
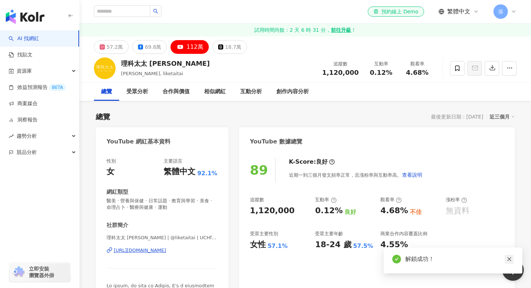
click at [509, 263] on link at bounding box center [509, 259] width 9 height 9
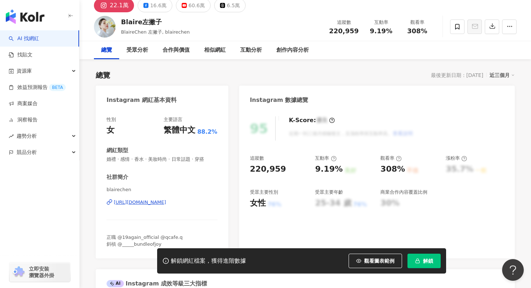
scroll to position [57, 0]
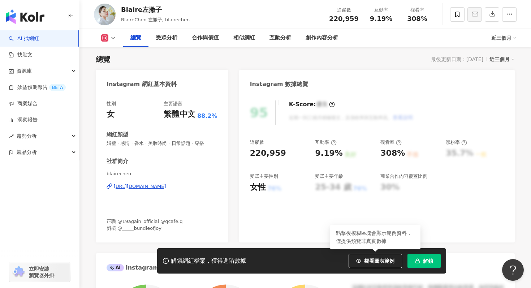
click at [419, 262] on icon "button" at bounding box center [417, 260] width 5 height 5
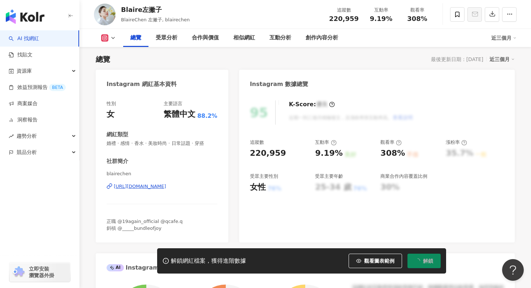
scroll to position [0, 0]
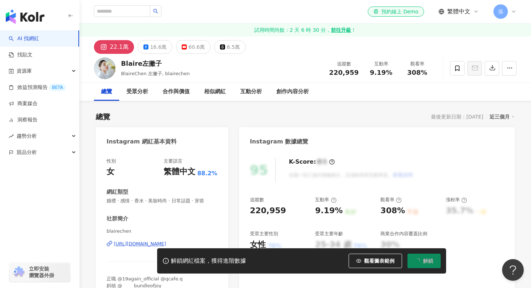
click at [194, 54] on div "Blaire左撇子 BlaireChen 左撇子, blairechen 追蹤數 220,959 互動率 9.19% 觀看率 308%" at bounding box center [305, 68] width 452 height 29
click at [191, 49] on div "60.6萬" at bounding box center [197, 47] width 16 height 10
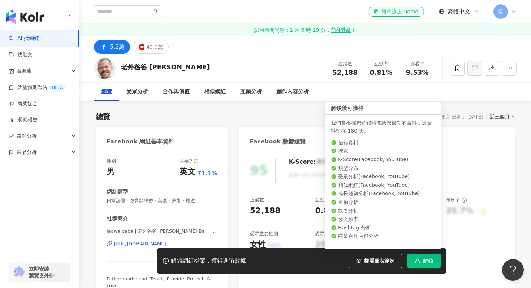
click at [421, 262] on button "解鎖" at bounding box center [424, 261] width 33 height 14
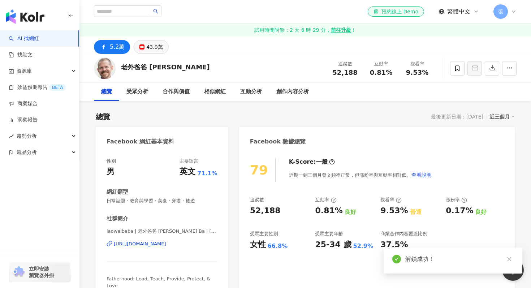
click at [154, 45] on div "43.9萬" at bounding box center [154, 47] width 16 height 10
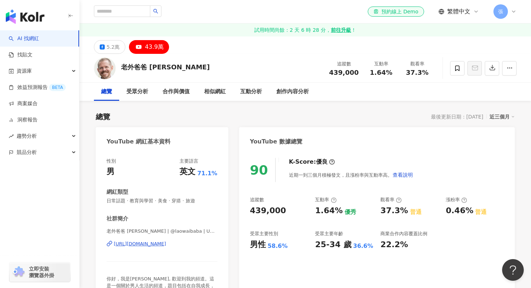
click at [255, 208] on div "439,000" at bounding box center [268, 210] width 36 height 11
click at [288, 100] on div "創作內容分析" at bounding box center [292, 92] width 47 height 18
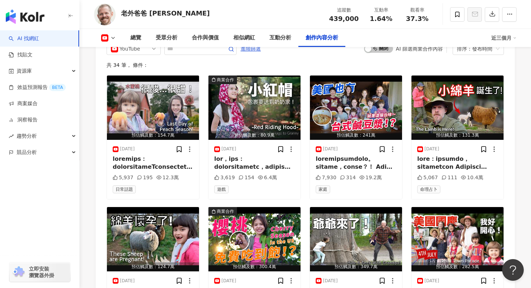
scroll to position [2172, 0]
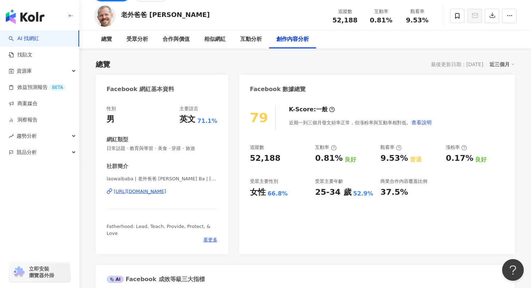
scroll to position [80, 0]
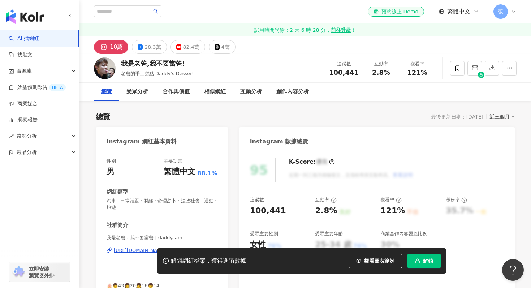
click at [422, 262] on button "解鎖" at bounding box center [424, 261] width 33 height 14
click at [186, 45] on div "82.4萬" at bounding box center [191, 47] width 16 height 10
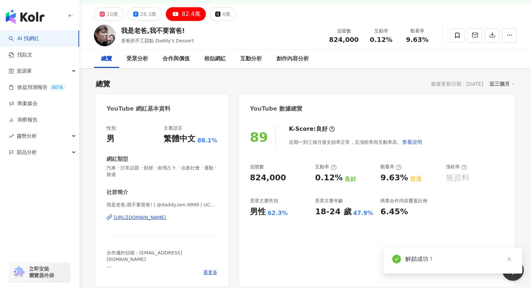
scroll to position [34, 0]
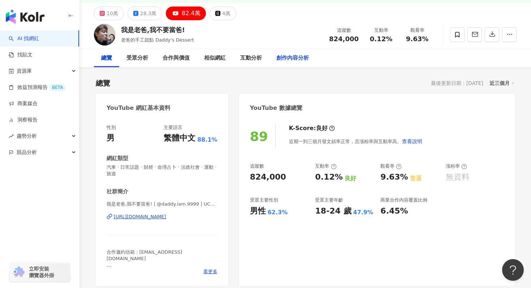
click at [302, 61] on div "創作內容分析" at bounding box center [292, 58] width 33 height 9
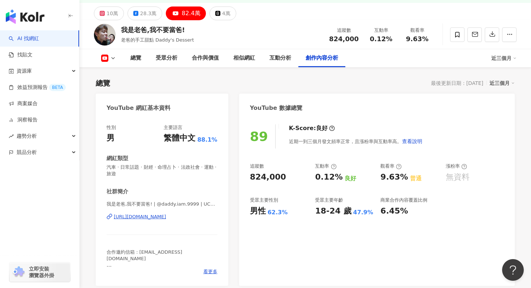
scroll to position [1811, 0]
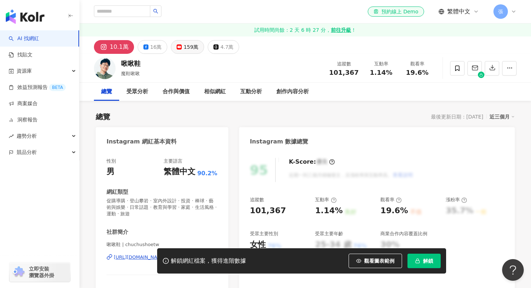
click at [184, 41] on button "159萬" at bounding box center [187, 47] width 33 height 14
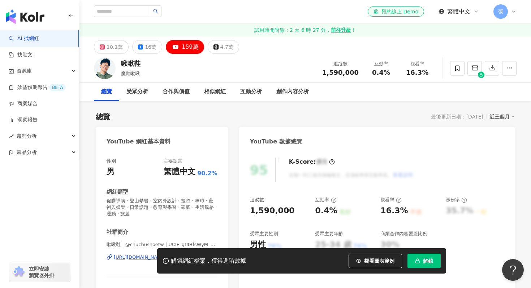
click at [425, 258] on span "解鎖" at bounding box center [428, 261] width 10 height 6
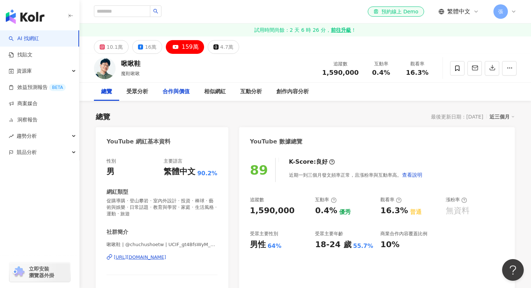
click at [173, 93] on div "合作與價值" at bounding box center [176, 91] width 27 height 9
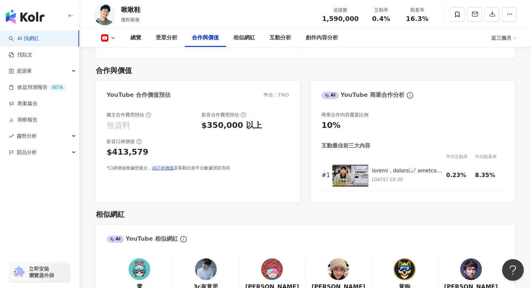
scroll to position [872, 0]
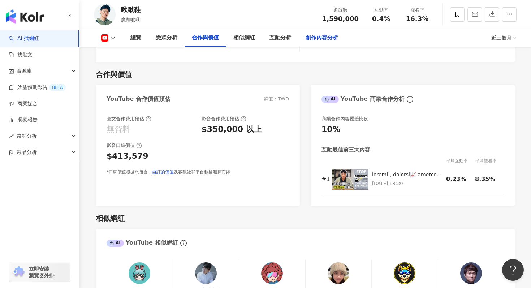
click at [316, 40] on div "創作內容分析" at bounding box center [322, 38] width 33 height 9
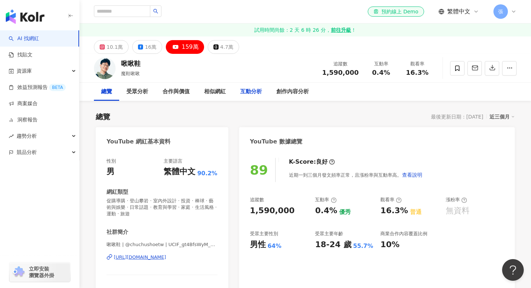
click at [251, 93] on div "互動分析" at bounding box center [251, 91] width 22 height 9
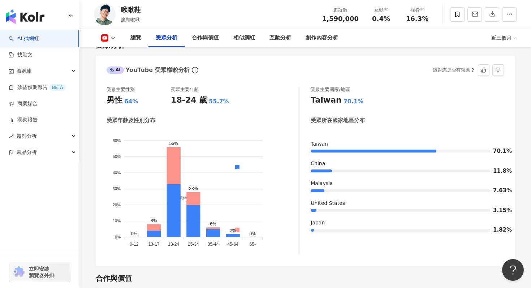
scroll to position [630, 0]
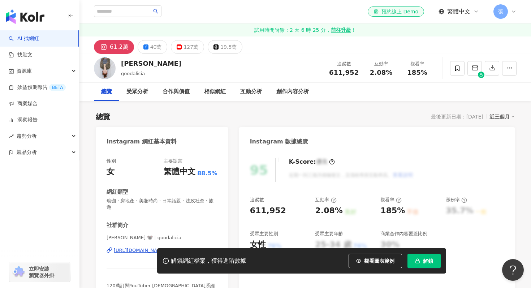
click at [430, 259] on span "解鎖" at bounding box center [428, 261] width 10 height 6
click at [192, 48] on div "127萬" at bounding box center [191, 47] width 15 height 10
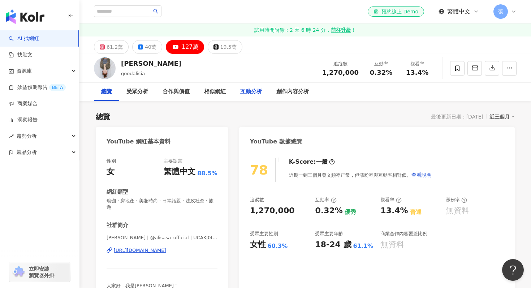
click at [250, 92] on div "互動分析" at bounding box center [251, 91] width 22 height 9
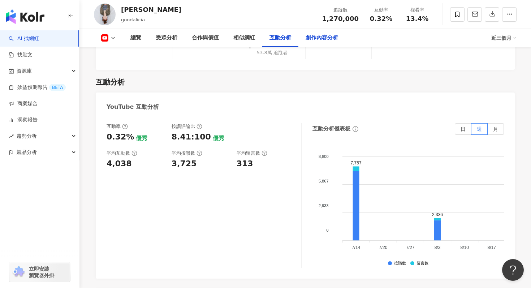
click at [313, 43] on div "創作內容分析" at bounding box center [321, 38] width 47 height 18
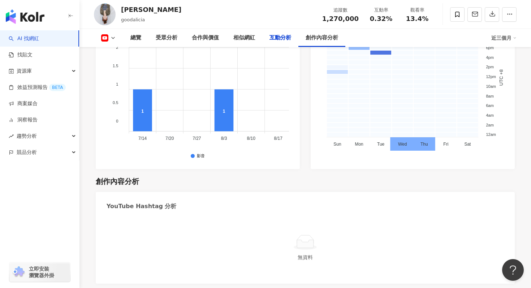
scroll to position [1409, 0]
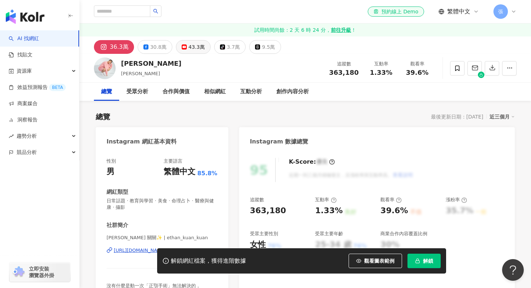
click at [192, 49] on div "43.3萬" at bounding box center [197, 47] width 16 height 10
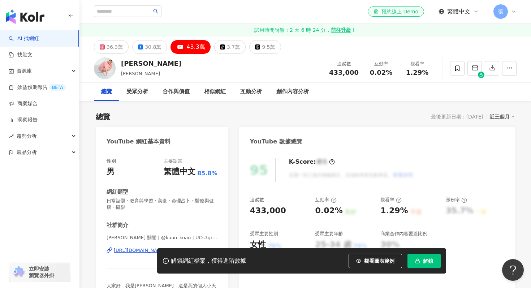
click at [420, 263] on icon "button" at bounding box center [417, 260] width 5 height 5
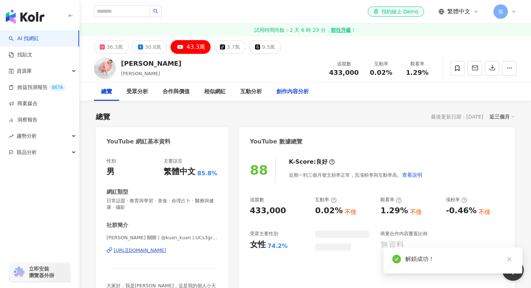
click at [294, 91] on div "創作內容分析" at bounding box center [292, 91] width 33 height 9
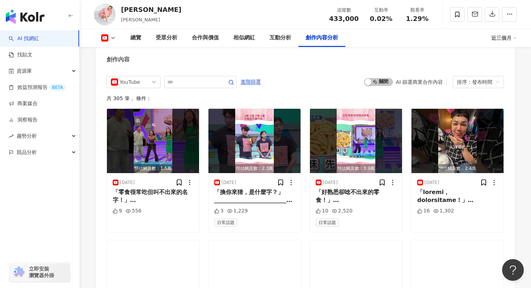
scroll to position [1826, 0]
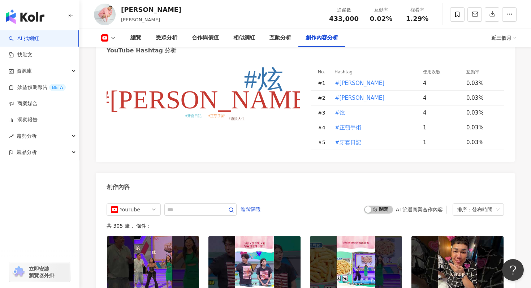
click at [471, 204] on div "排序：發布時間" at bounding box center [475, 210] width 36 height 12
click at [292, 204] on div "YouTube 進階篩選 啟動 關閉 AI 篩選商業合作內容 排序：發布時間" at bounding box center [305, 209] width 397 height 12
click at [259, 204] on span "進階篩選" at bounding box center [251, 210] width 20 height 12
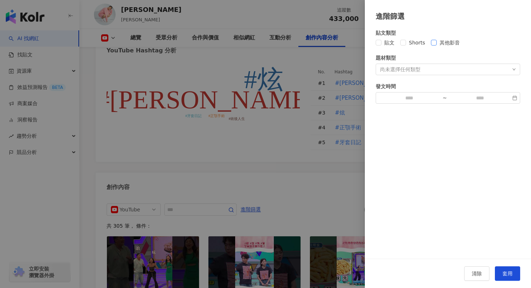
click at [442, 43] on span "其他影音" at bounding box center [450, 43] width 26 height 8
click at [505, 272] on span "套用" at bounding box center [508, 274] width 10 height 6
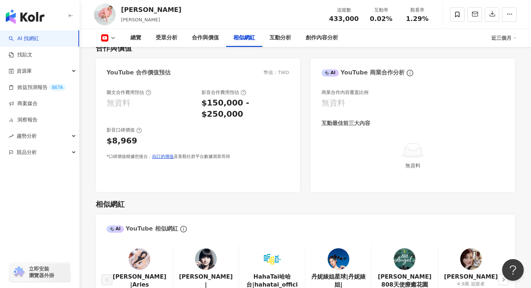
scroll to position [792, 0]
